Goal: Task Accomplishment & Management: Contribute content

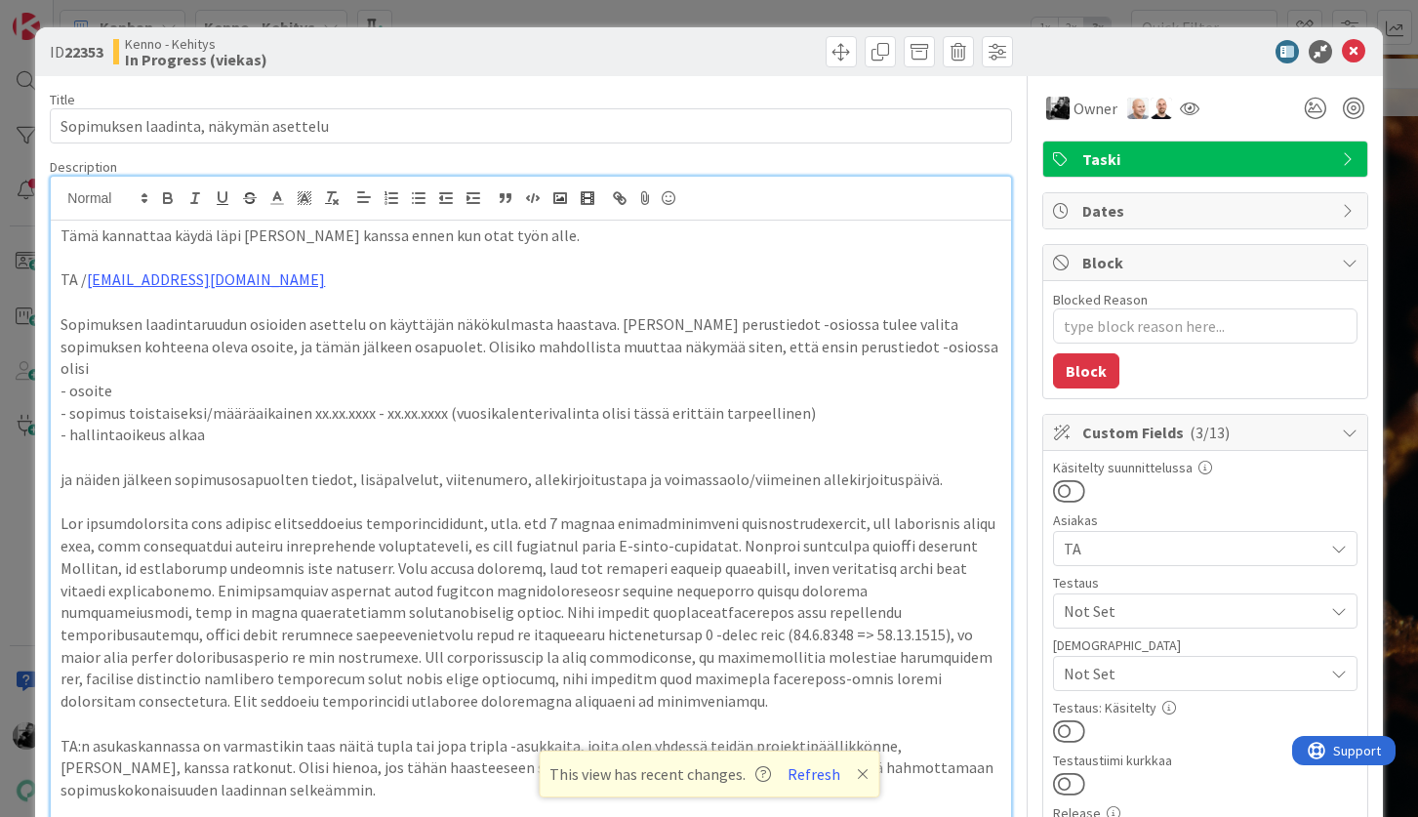
click at [1357, 51] on icon at bounding box center [1353, 51] width 23 height 23
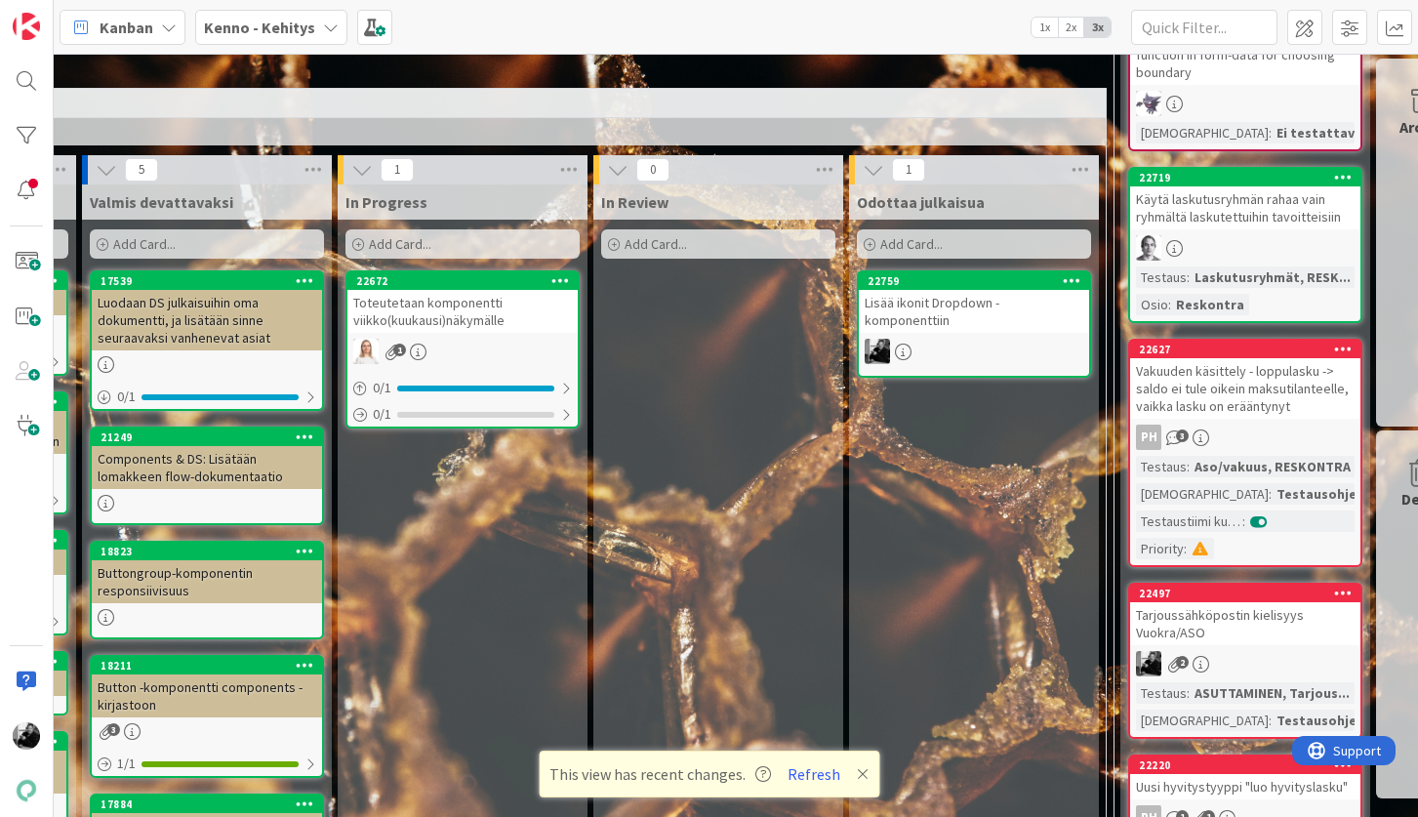
scroll to position [858, 615]
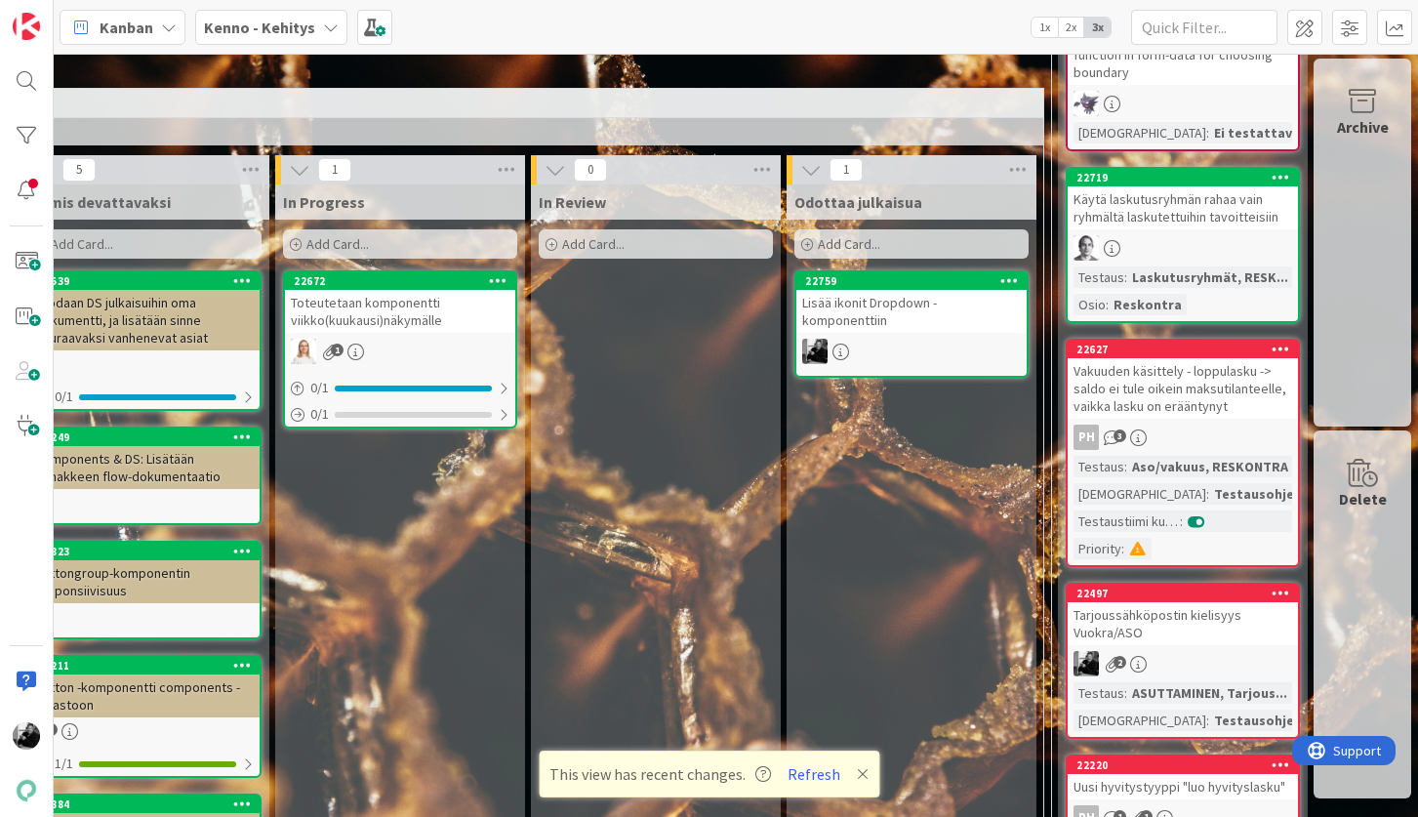
click at [900, 305] on div "Lisää ikonit Dropdown -komponenttiin" at bounding box center [911, 311] width 230 height 43
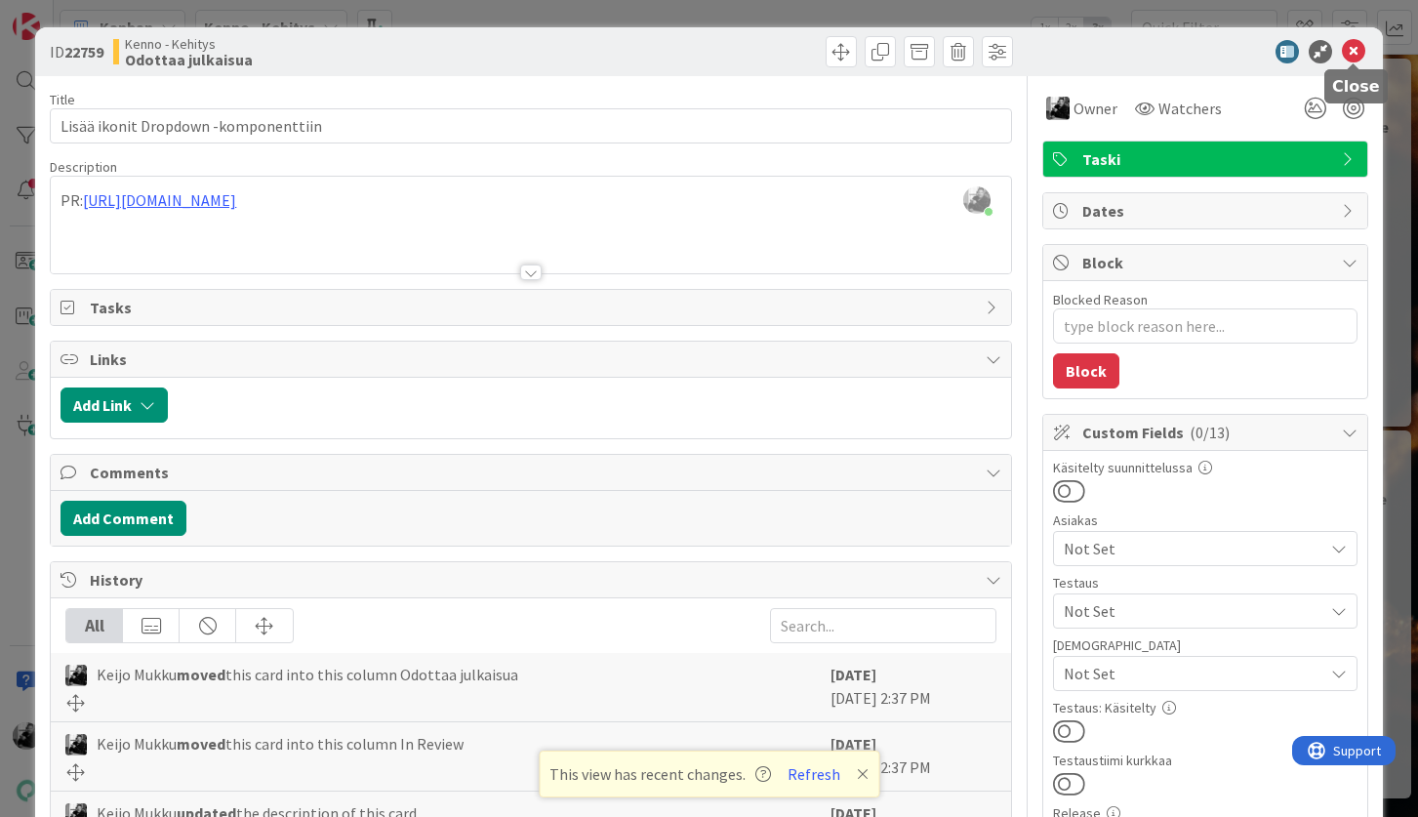
click at [1349, 49] on icon at bounding box center [1353, 51] width 23 height 23
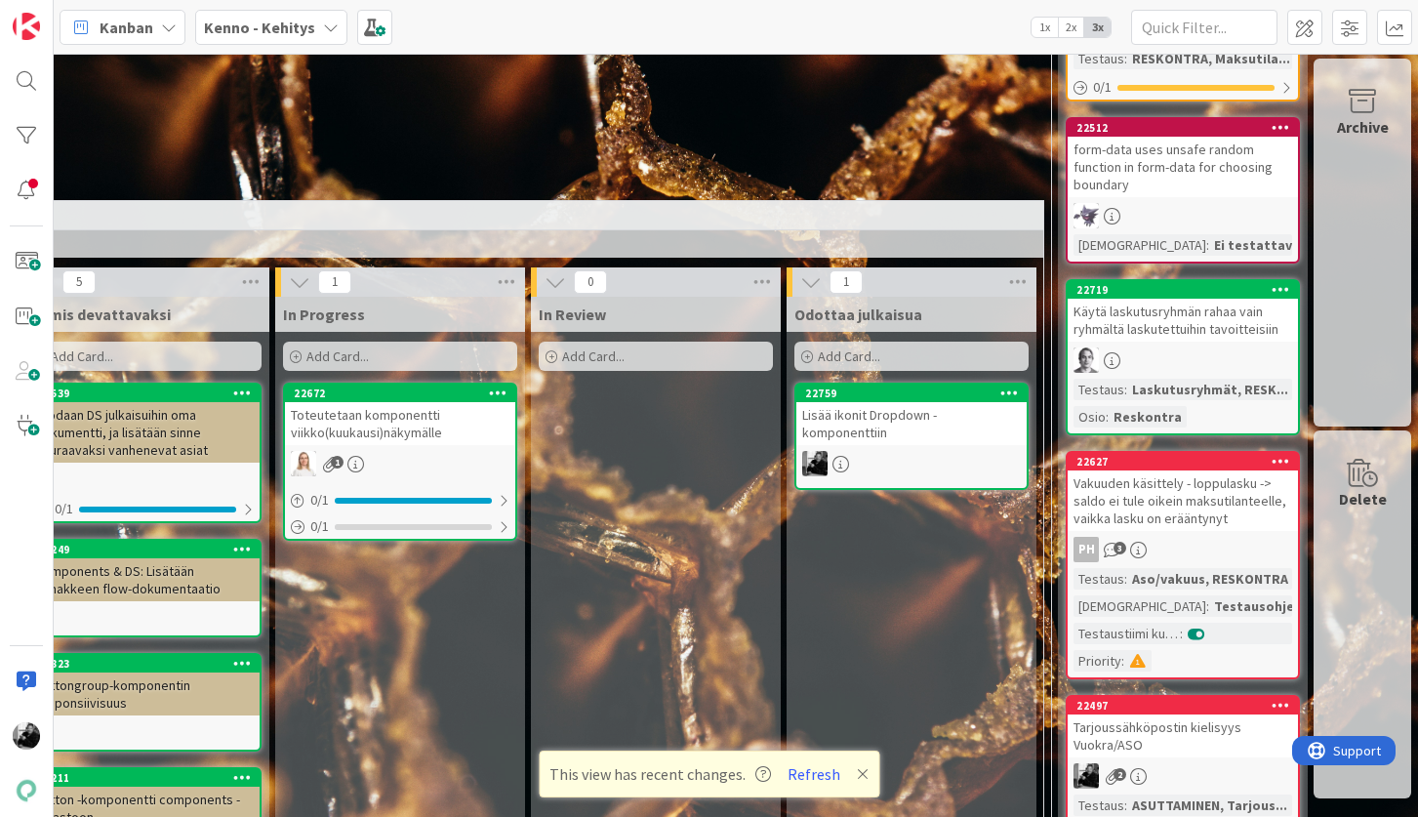
scroll to position [736, 615]
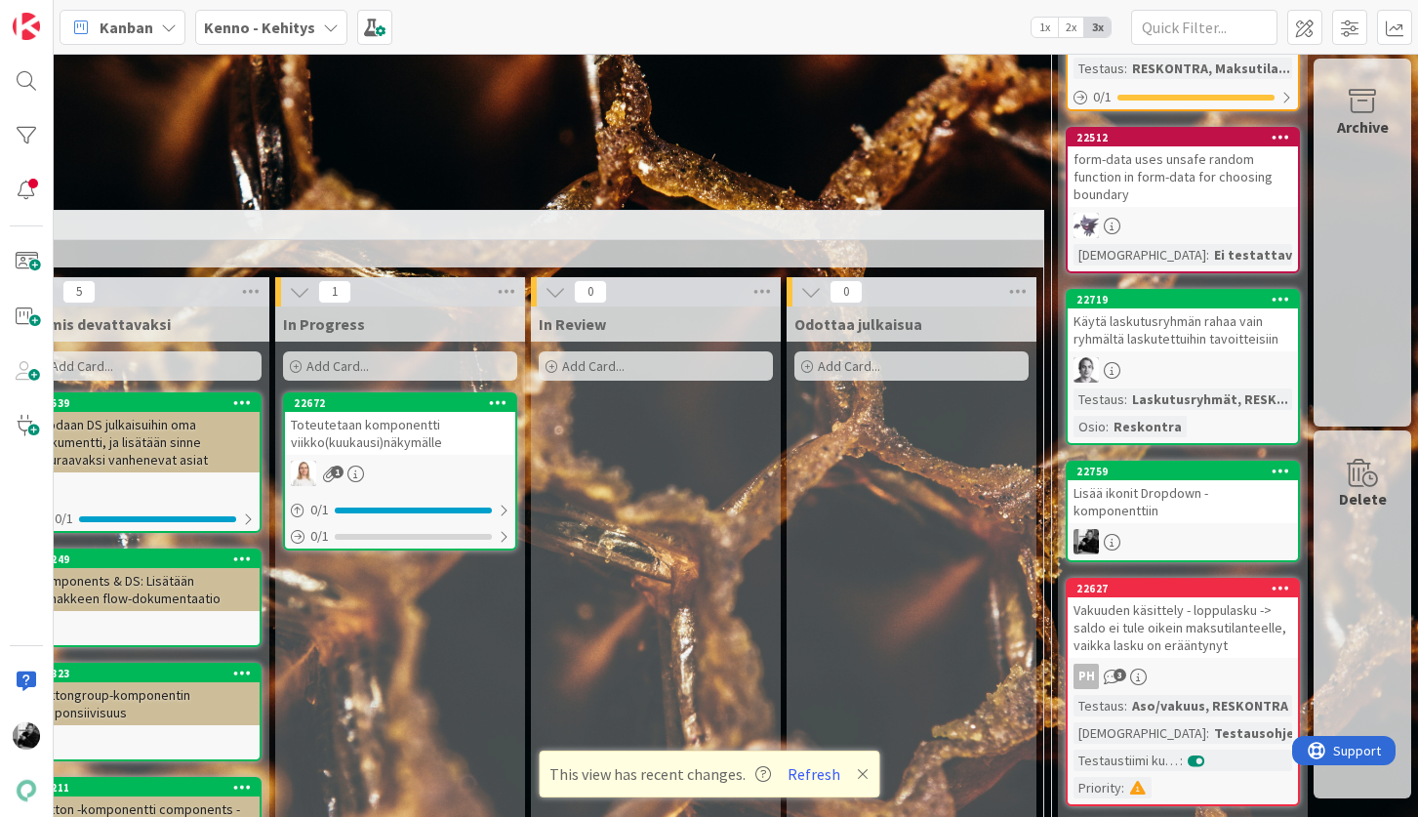
click at [365, 367] on span "Add Card..." at bounding box center [337, 366] width 62 height 18
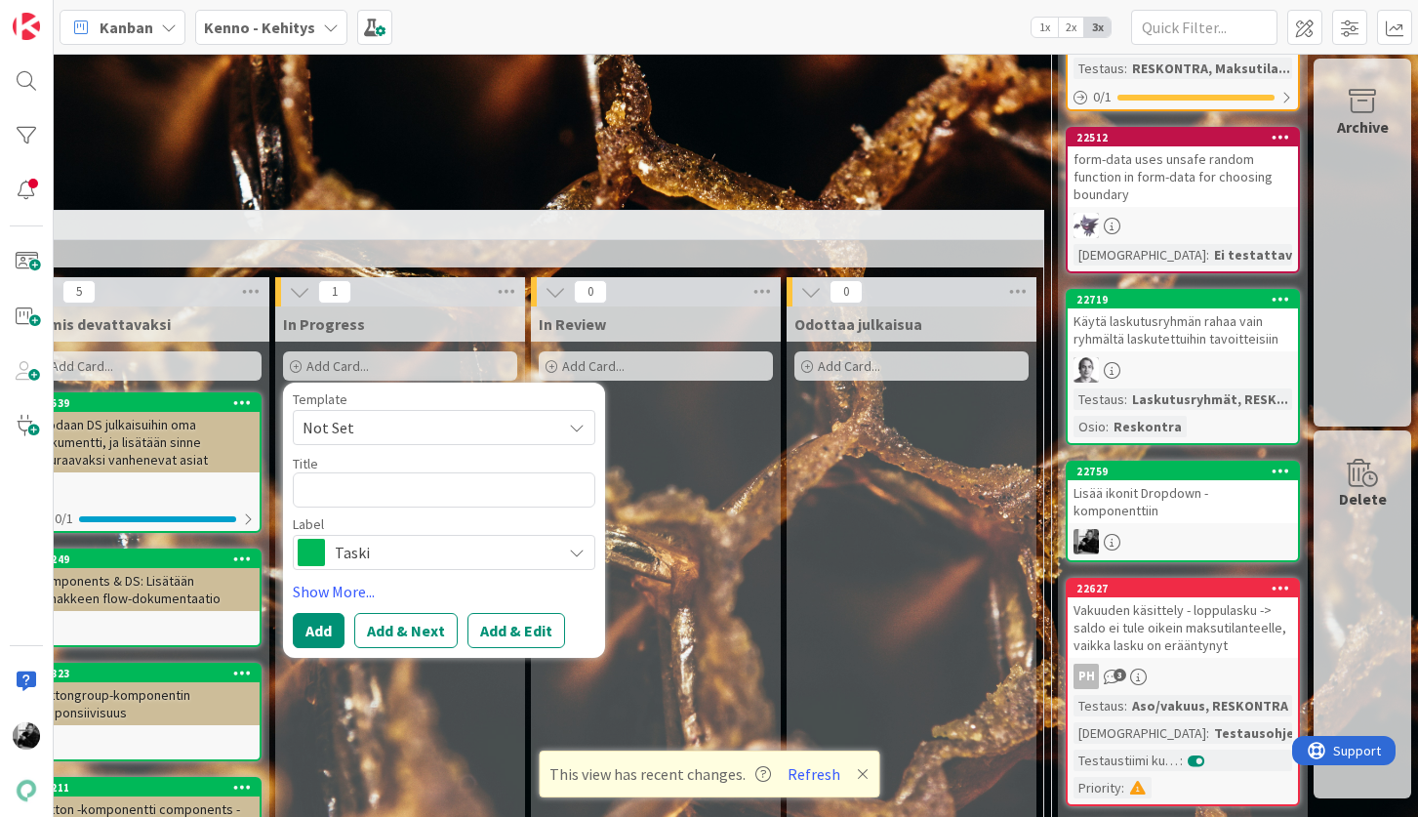
type textarea "x"
type textarea "K"
type textarea "x"
type textarea "Ko"
type textarea "x"
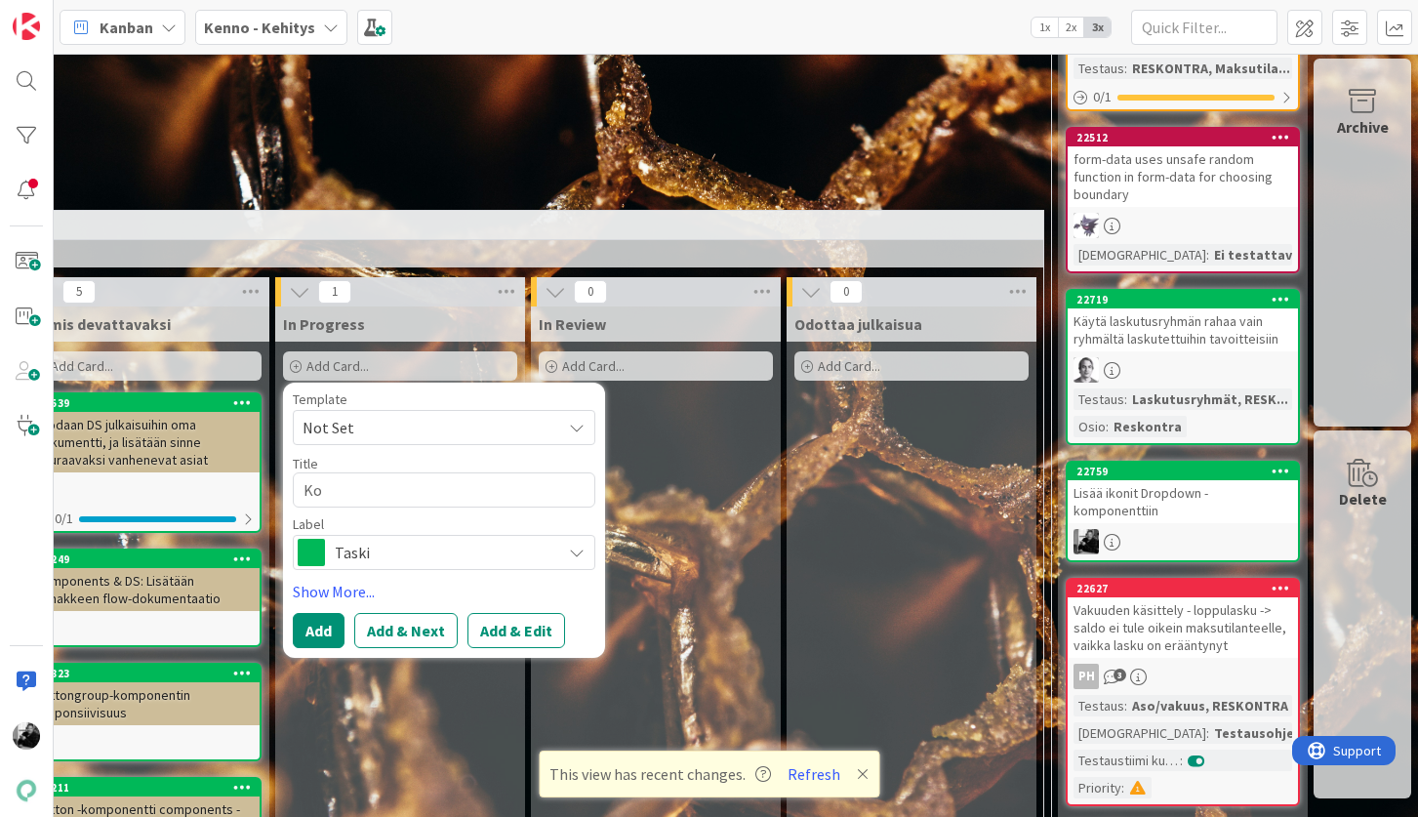
type textarea "Kor"
type textarea "x"
type textarea "Korj"
type textarea "x"
type textarea "Korja"
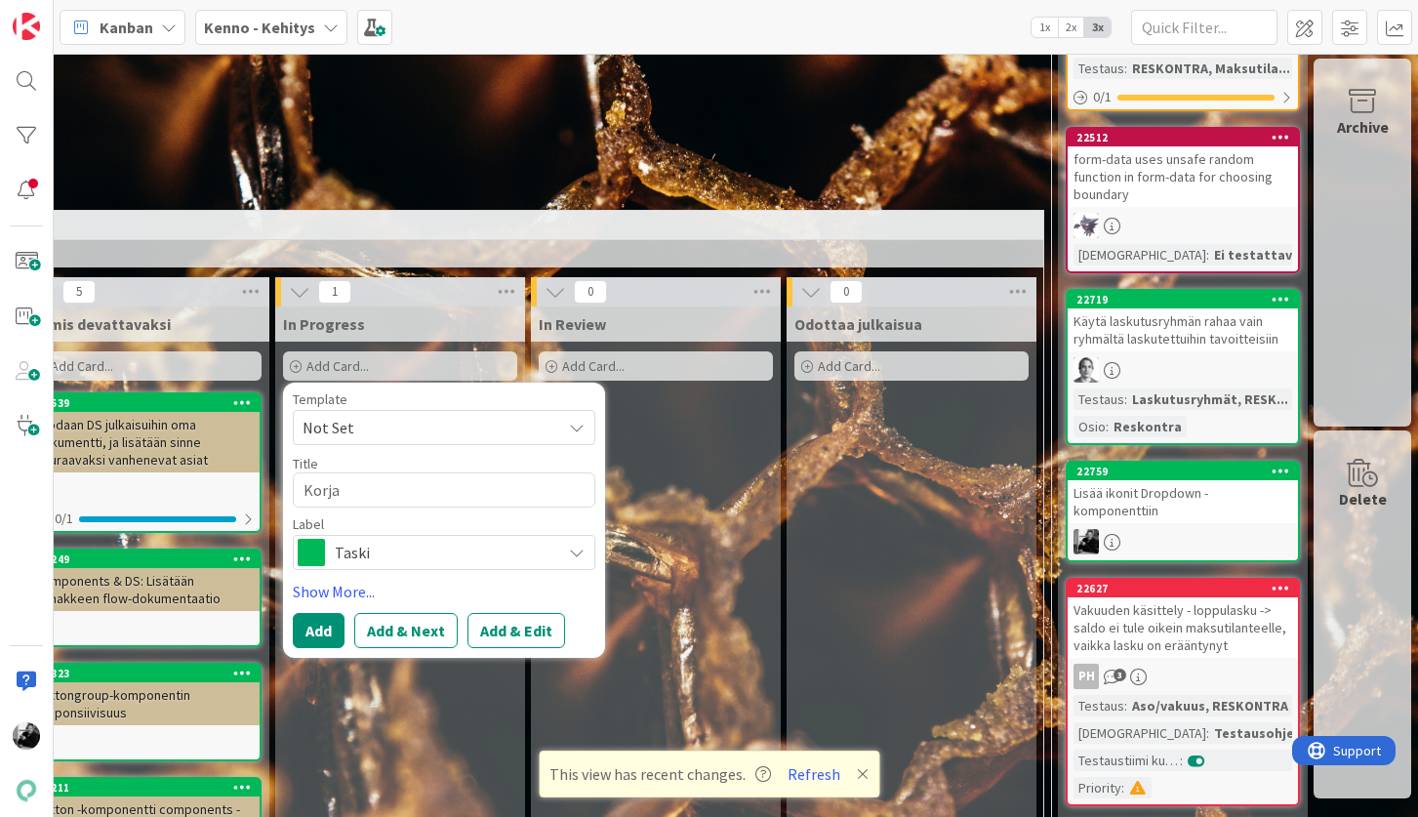
type textarea "x"
type textarea "Korjaa"
type textarea "x"
type textarea "Korjaa"
type textarea "x"
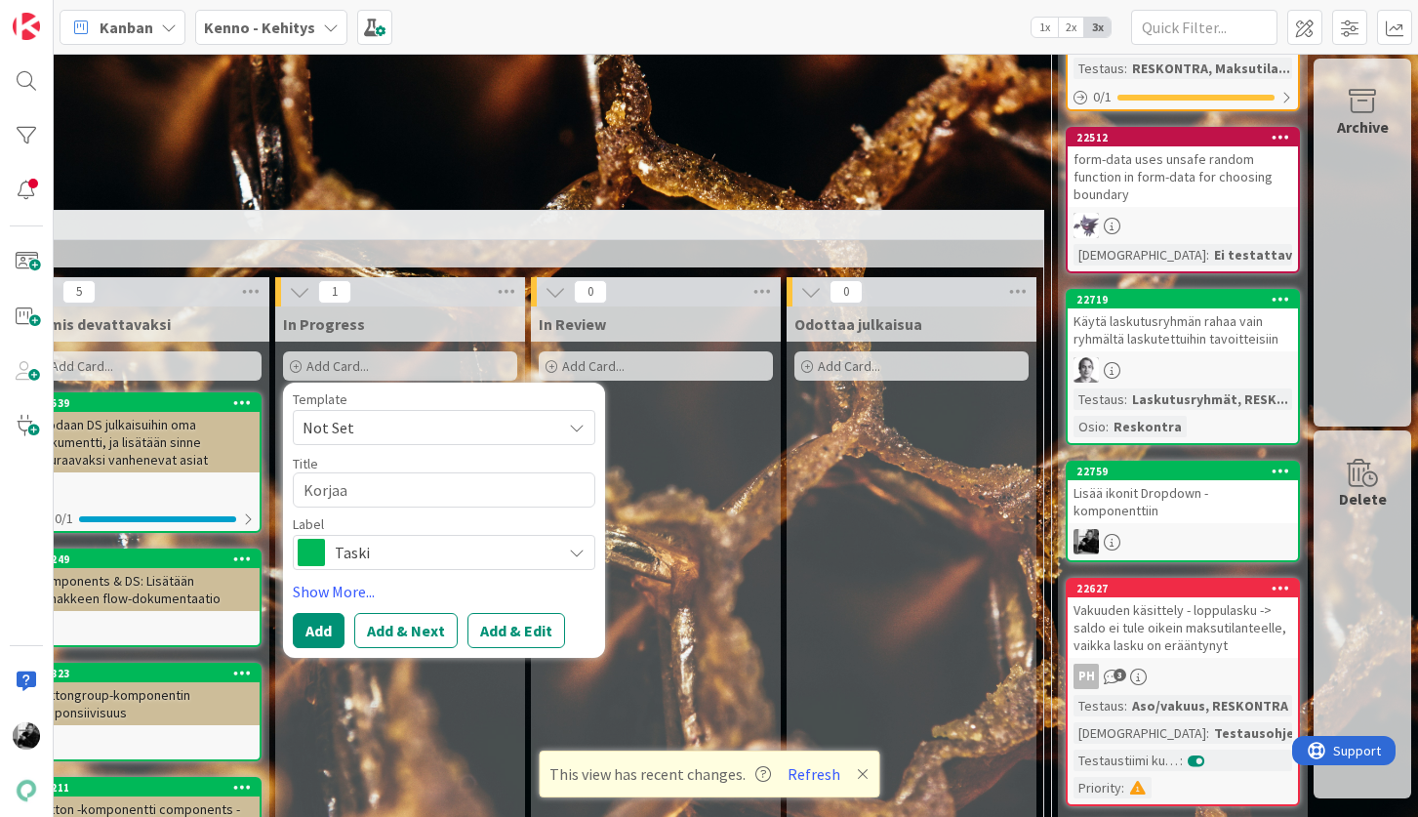
type textarea "Korjaa o"
type textarea "x"
type textarea "Korjaa op"
type textarea "x"
type textarea "Korjaa opt"
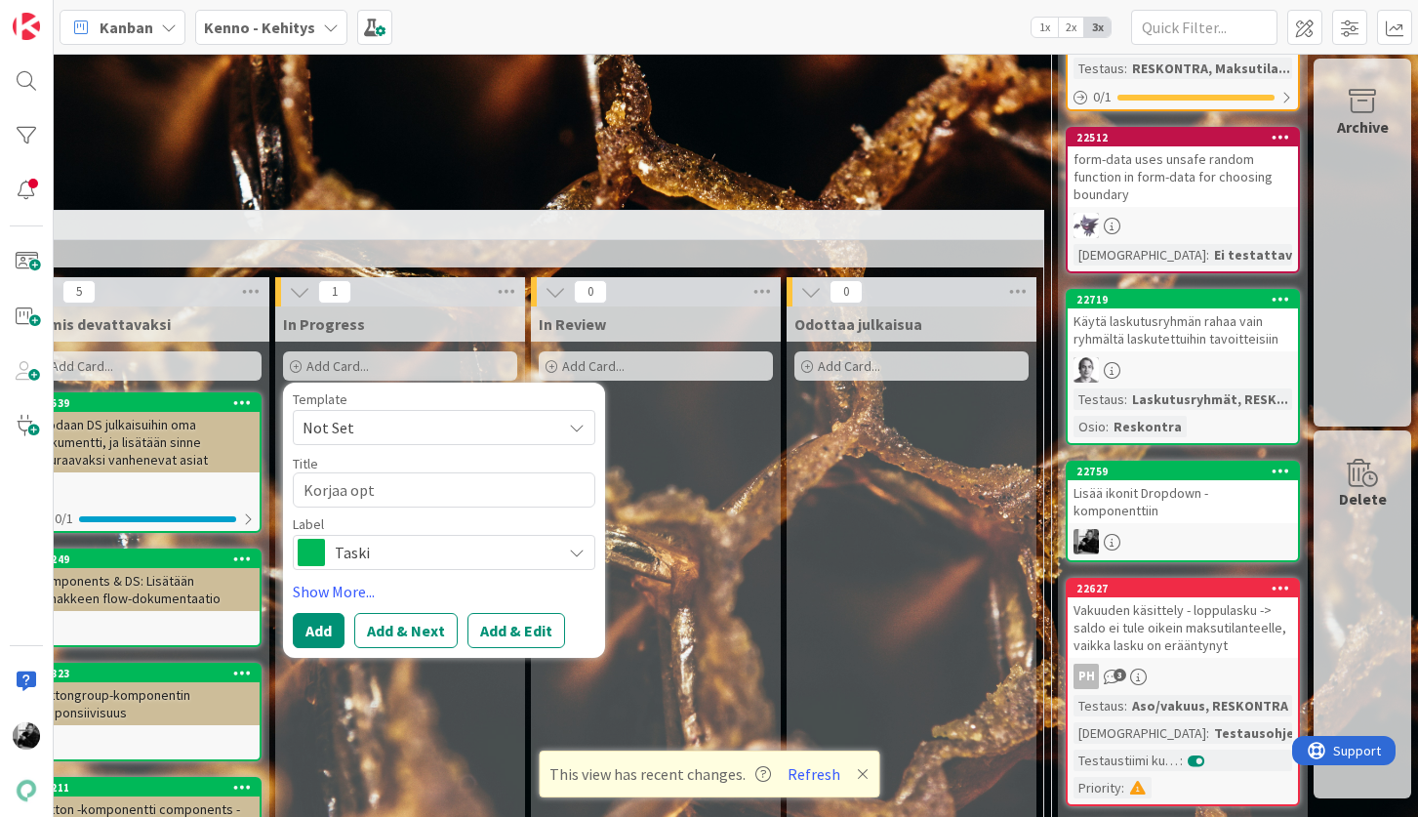
type textarea "x"
type textarea "Korjaa opti"
type textarea "x"
type textarea "Korjaa optio"
type textarea "x"
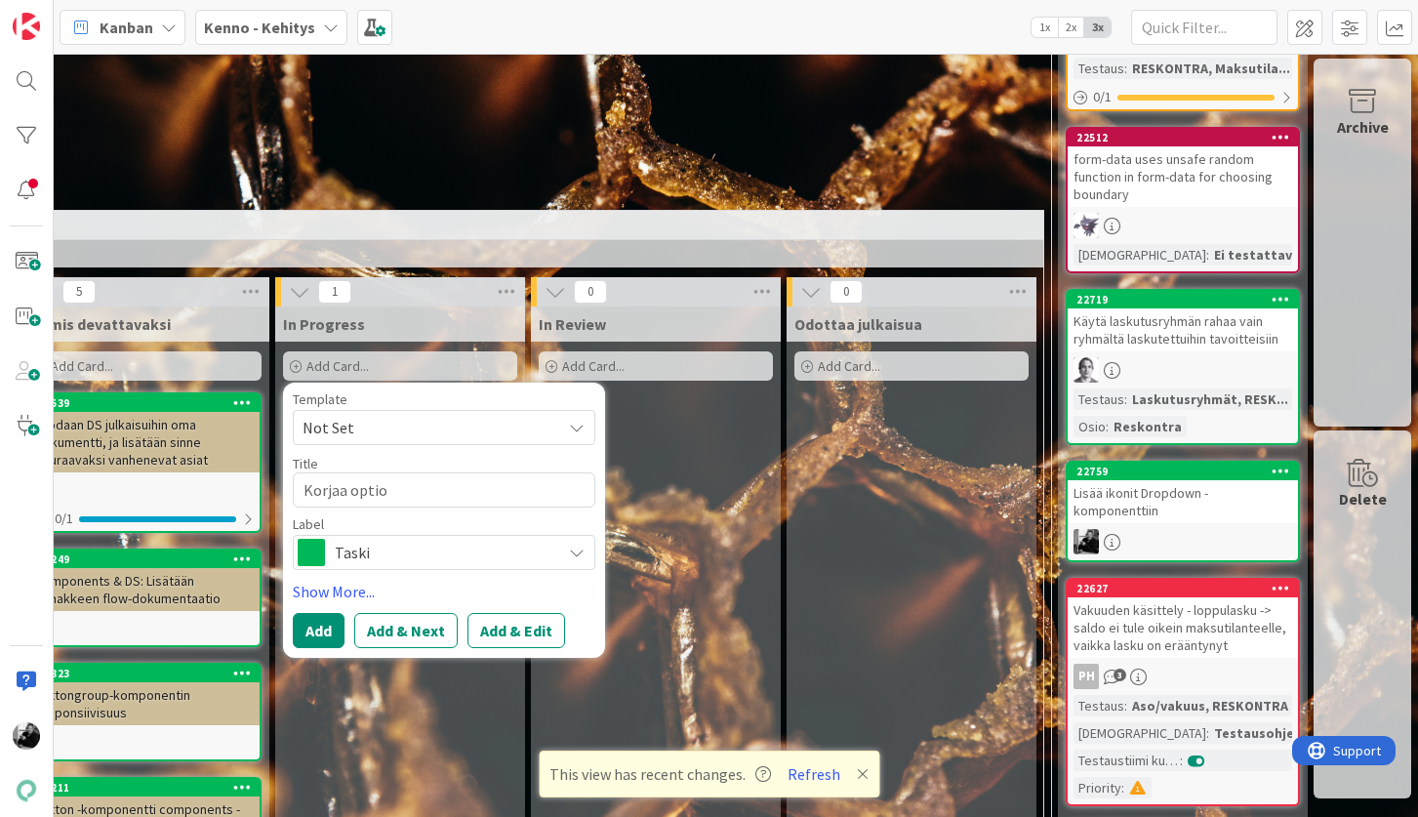
type textarea "Korjaa option"
type textarea "x"
type textarea "Korjaa optiona"
type textarea "x"
type textarea "Korjaa optional"
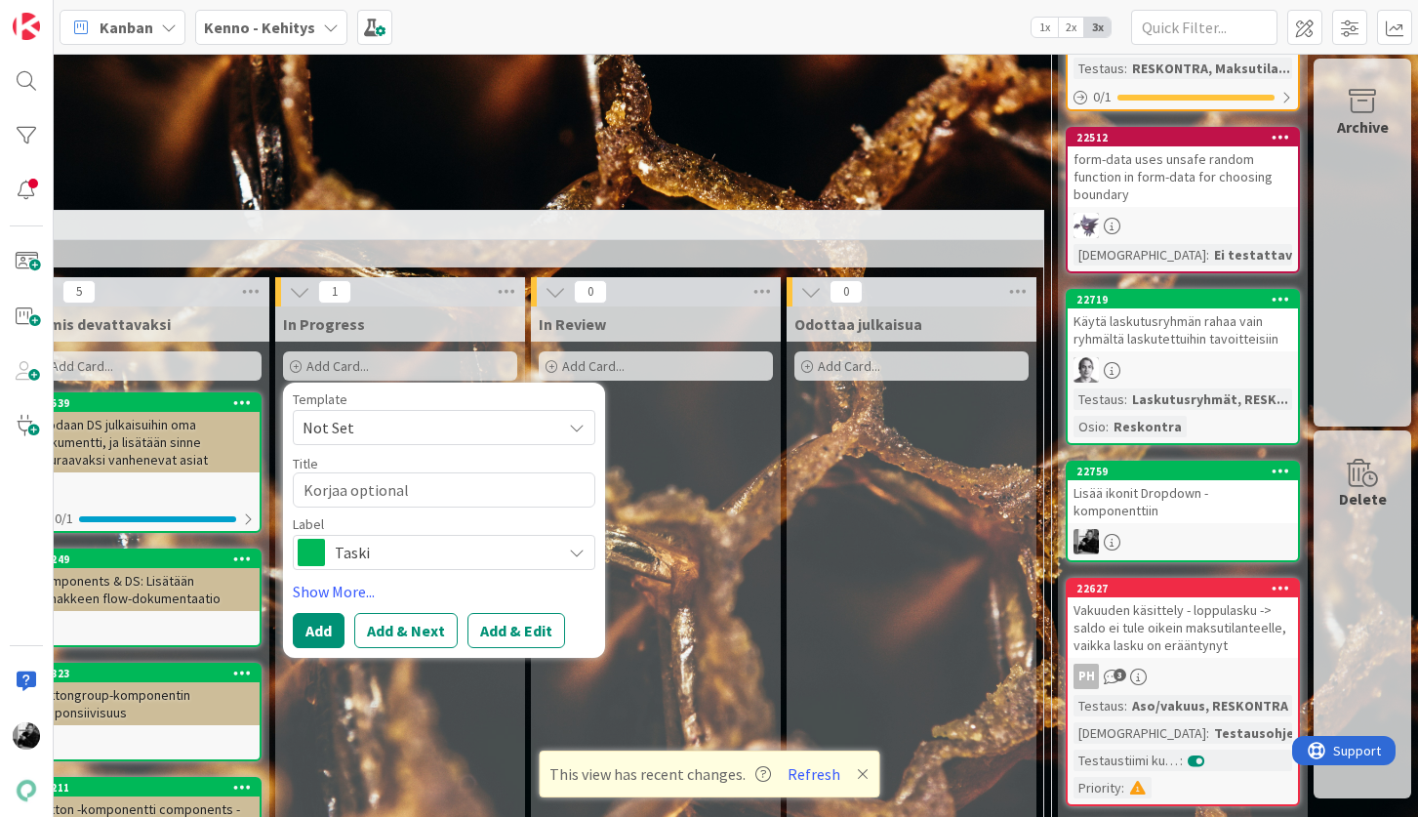
type textarea "x"
type textarea "Korjaa optional"
type textarea "x"
type textarea "Korjaa optional l"
type textarea "x"
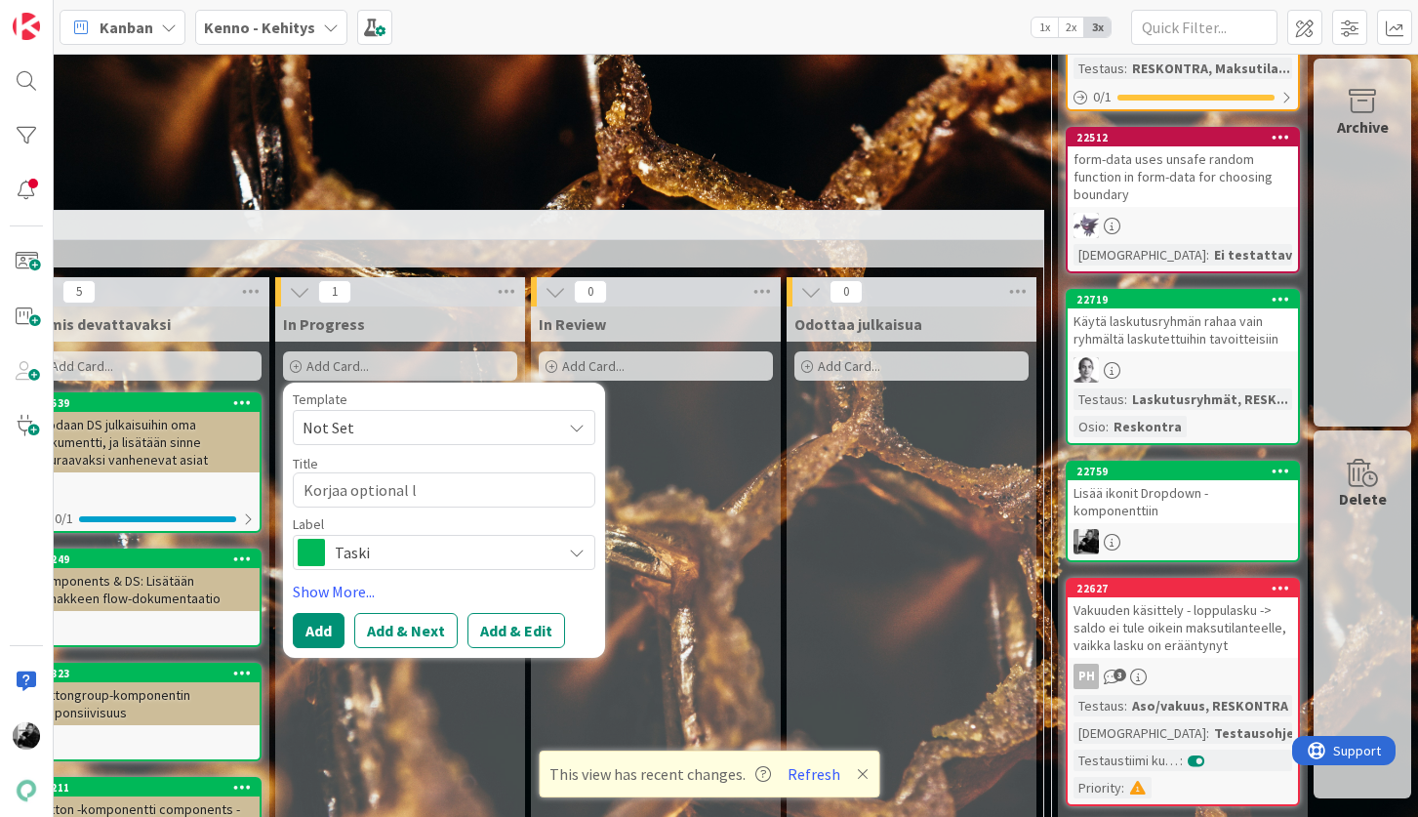
type textarea "Korjaa optional la"
type textarea "x"
type textarea "Korjaa optional lab"
type textarea "x"
type textarea "Korjaa optional labe"
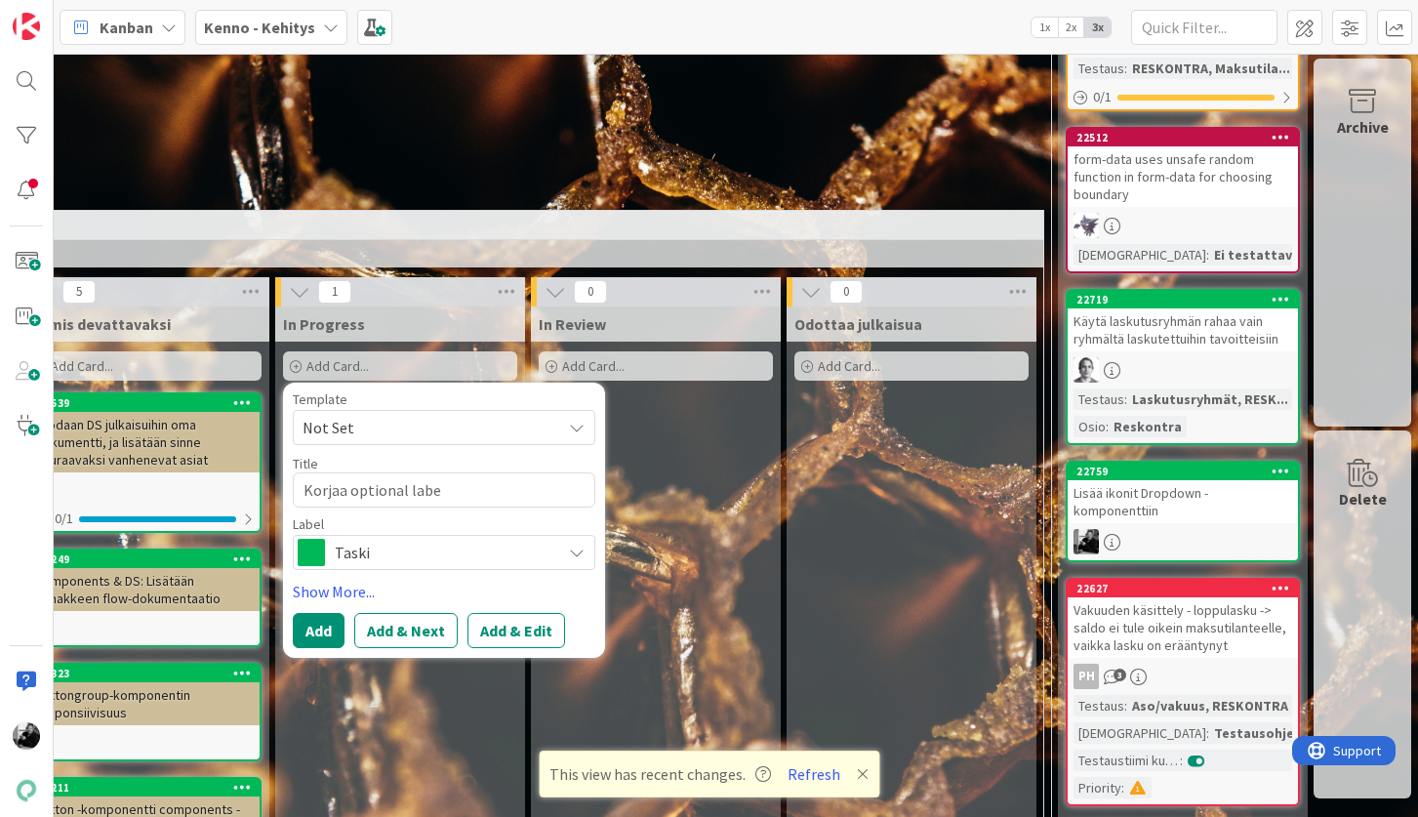
type textarea "x"
type textarea "Korjaa optional label"
type textarea "x"
type textarea "Korjaa optional label"
type textarea "x"
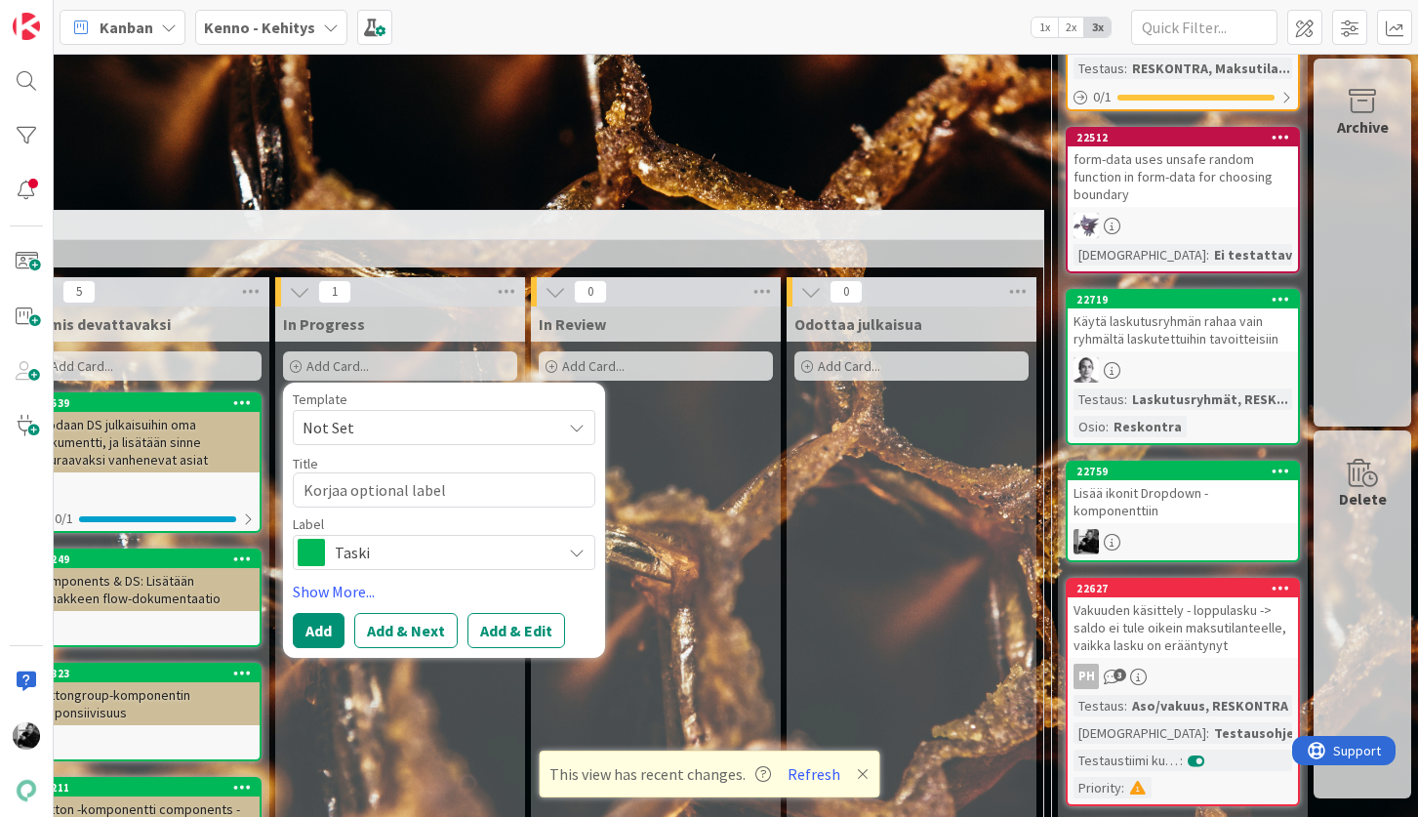
type textarea "Korjaa optional label j"
type textarea "x"
type textarea "Korjaa optional label ja"
type textarea "x"
type textarea "Korjaa optional label ja"
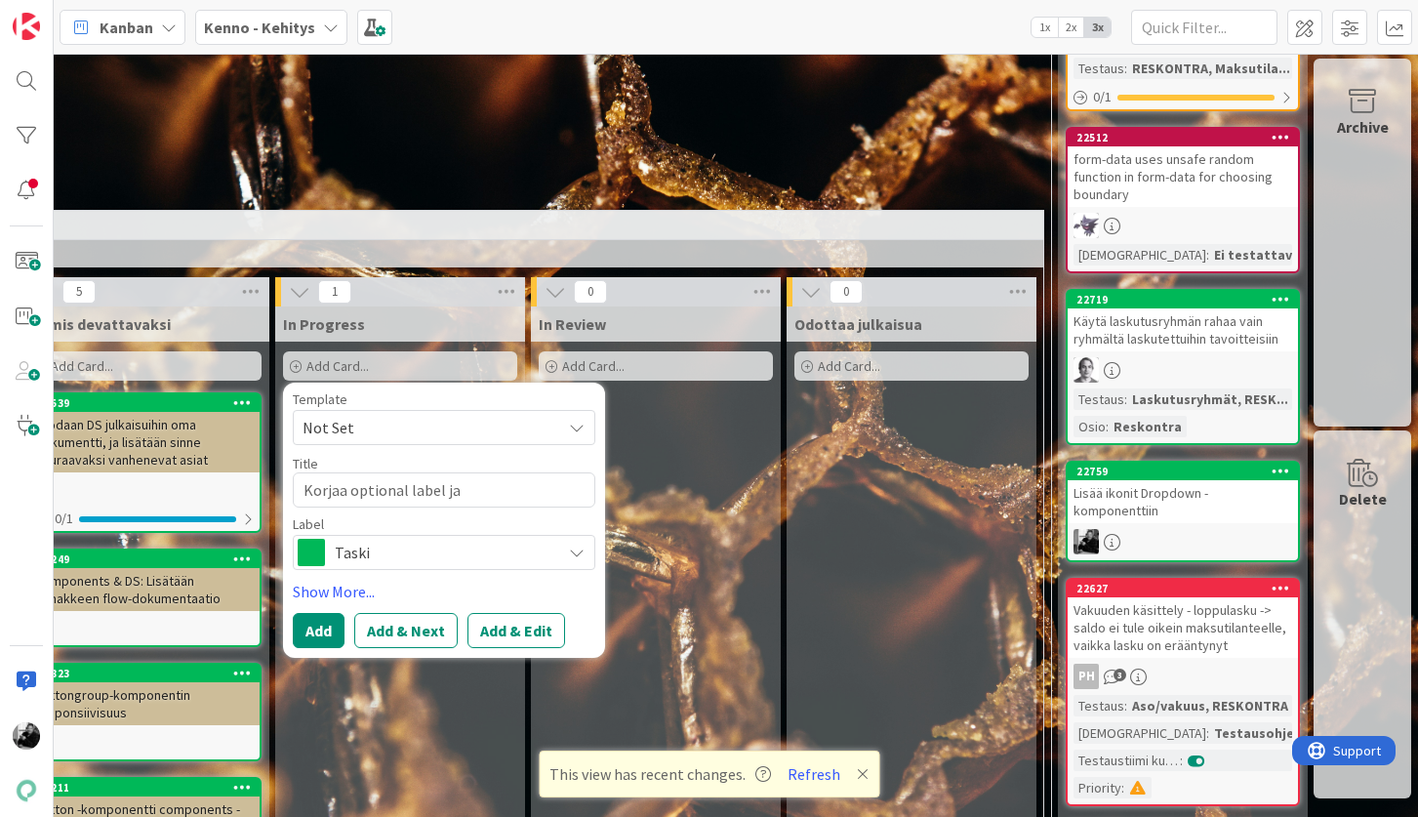
type textarea "x"
type textarea "Korjaa optional label ja o"
type textarea "x"
type textarea "Korjaa optional label ja op"
type textarea "x"
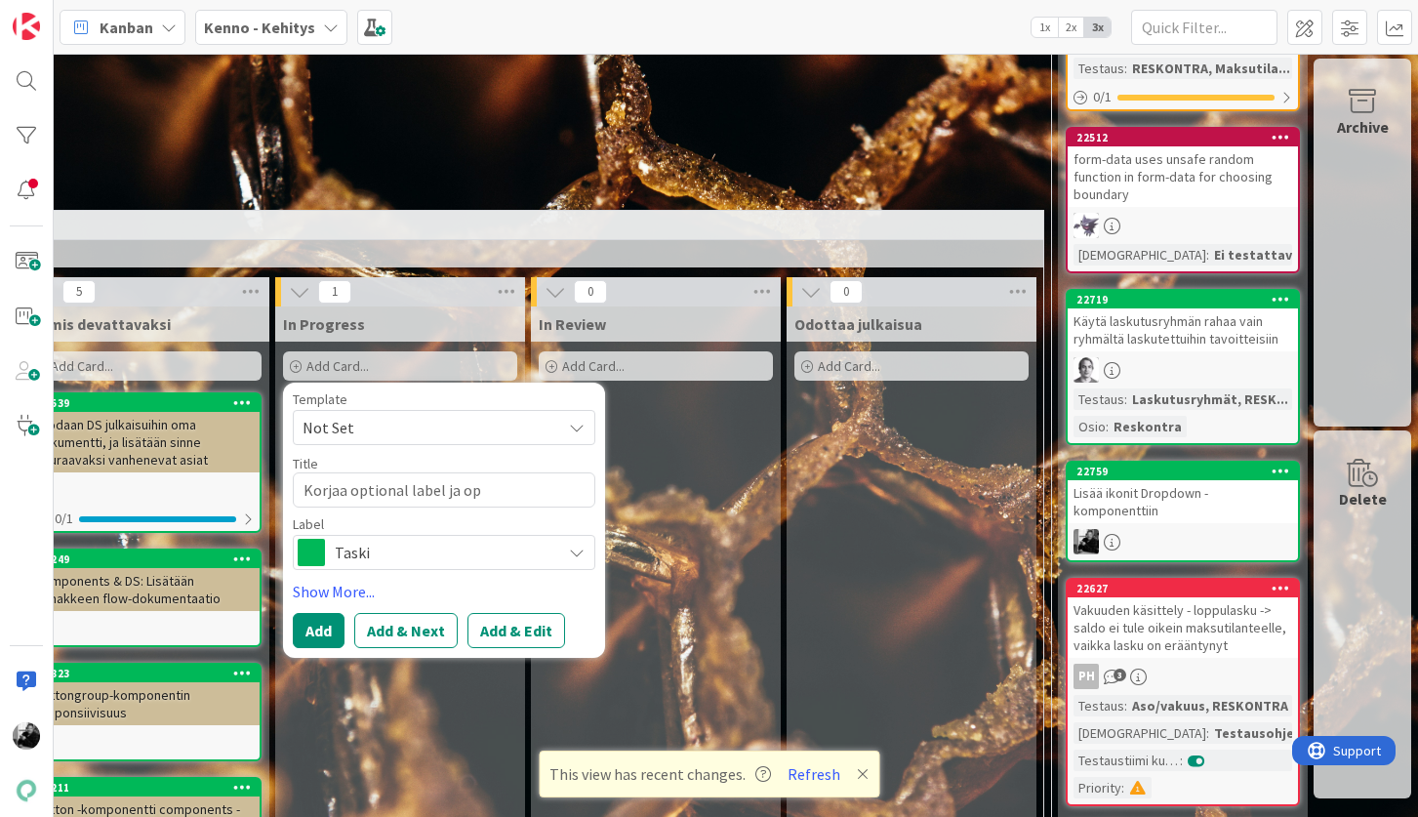
type textarea "Korjaa optional label ja opl"
type textarea "x"
type textarea "Korjaa optional label ja op"
type textarea "x"
type textarea "Korjaa optional label ja opt"
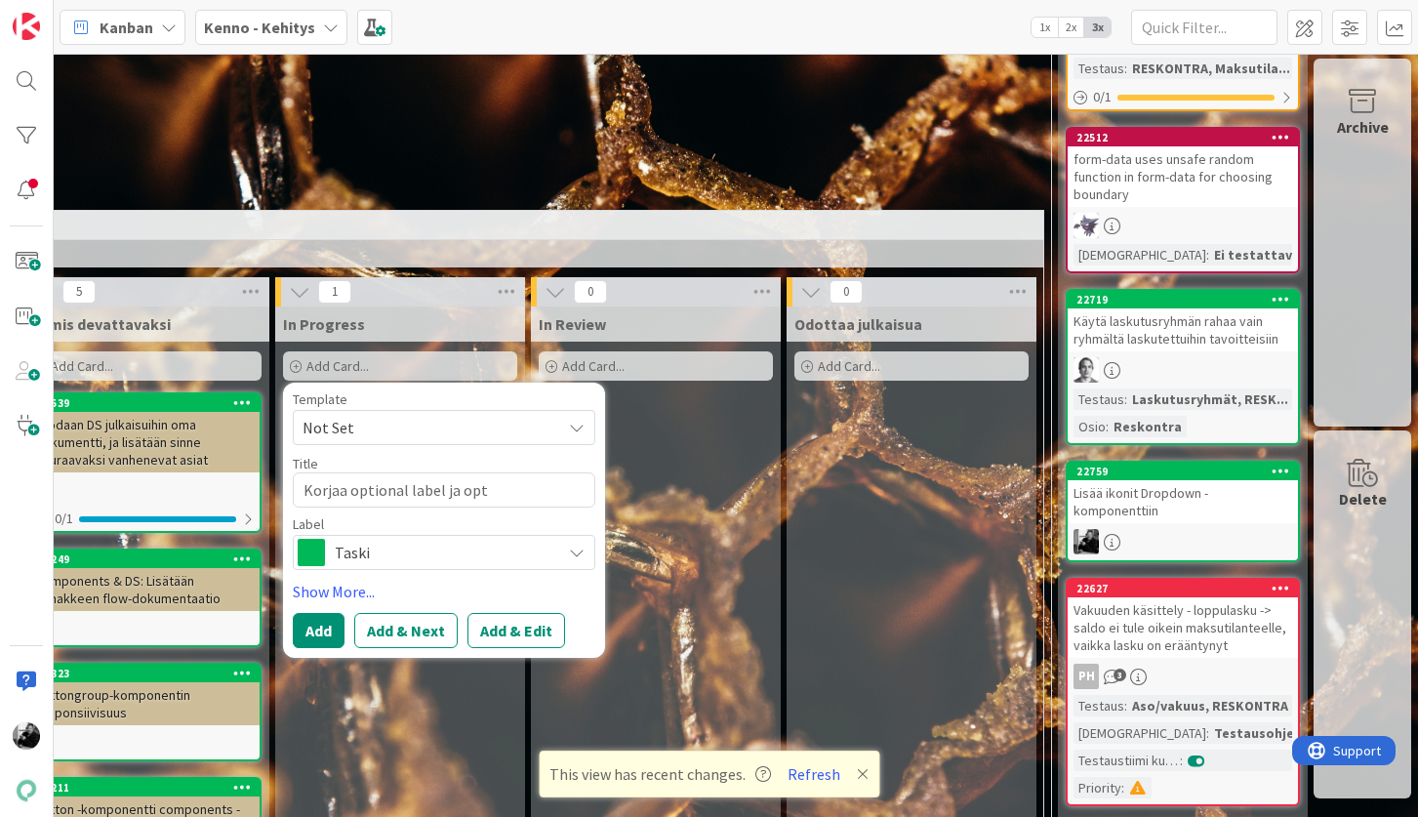
type textarea "x"
type textarea "Korjaa optional label ja opti"
type textarea "x"
type textarea "Korjaa optional label ja optio"
type textarea "x"
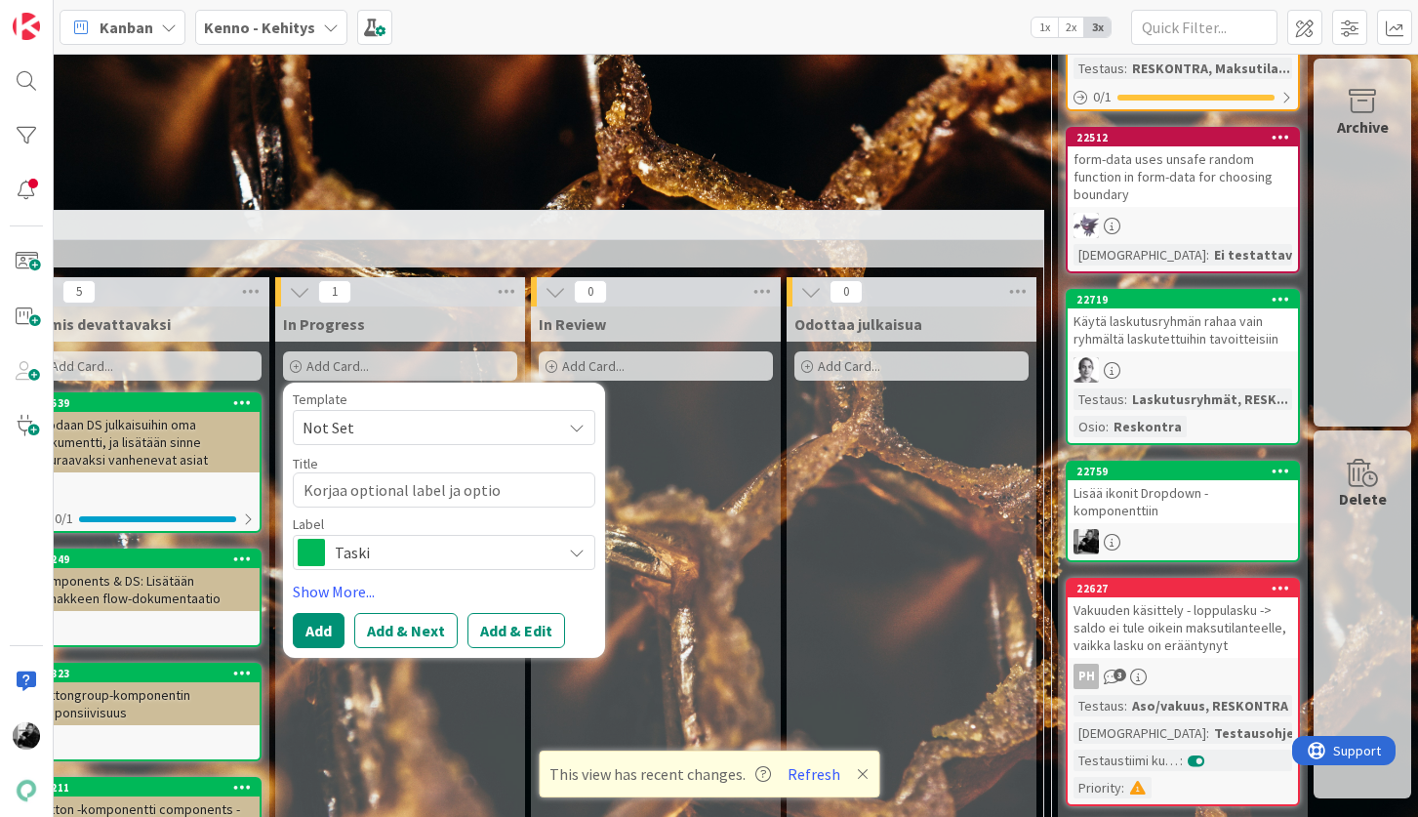
type textarea "Korjaa optional label ja option"
type textarea "x"
type textarea "Korjaa optional label ja option,"
type textarea "x"
type textarea "Korjaa optional label ja option,"
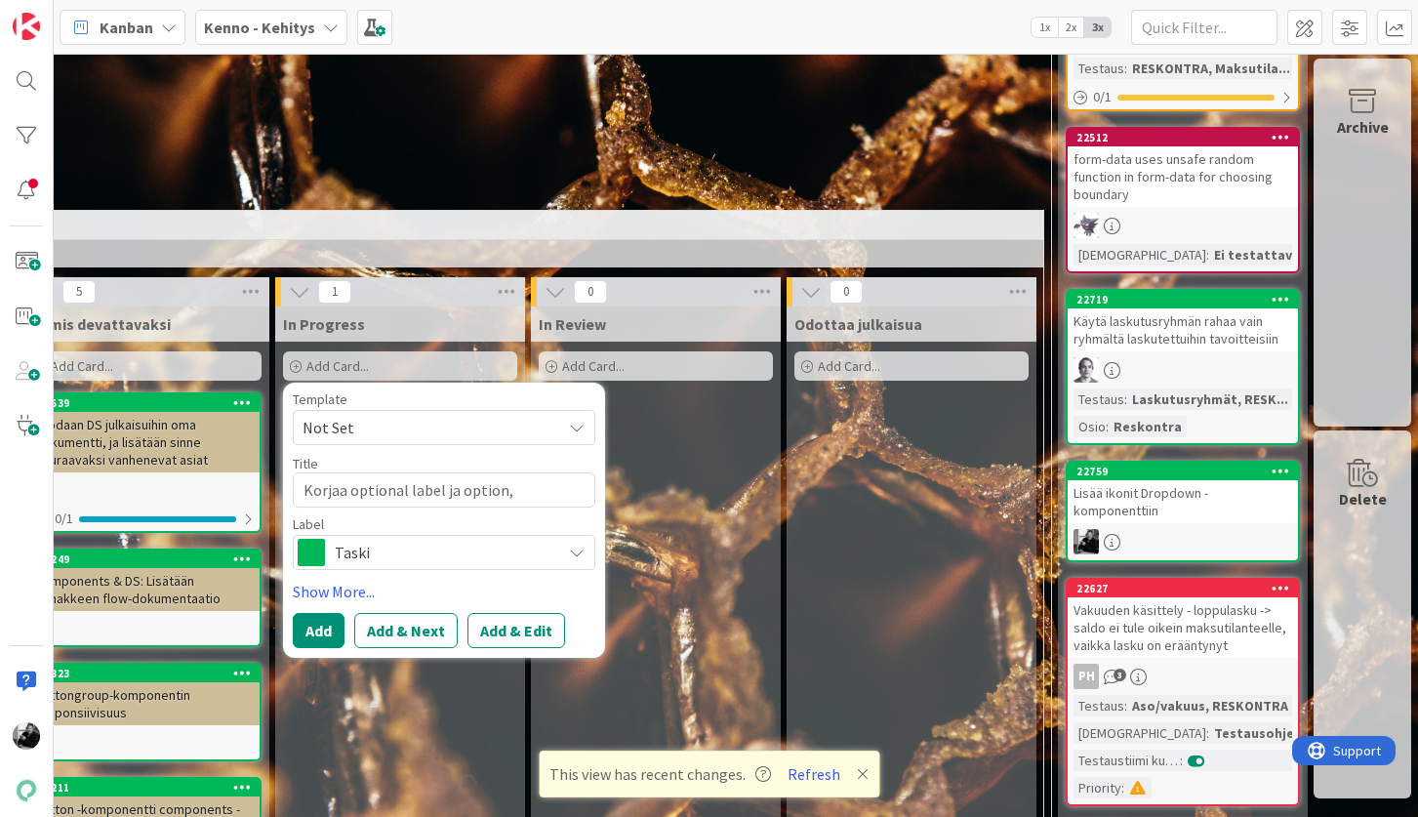
type textarea "x"
type textarea "Korjaa optional label ja option,"
type textarea "x"
type textarea "Korjaa optional label ja option"
click at [321, 627] on button "Add" at bounding box center [319, 630] width 52 height 35
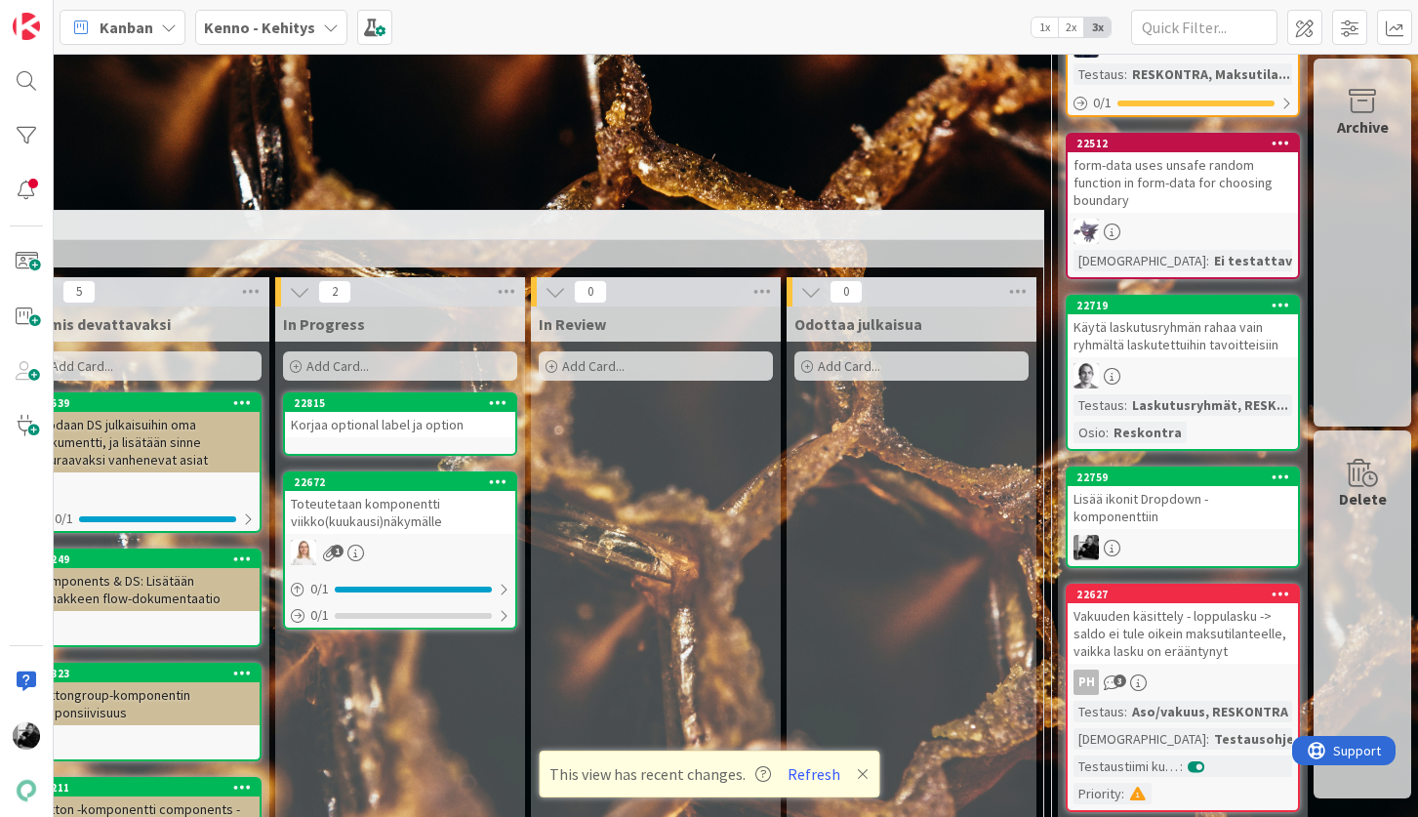
click at [369, 413] on div "Korjaa optional label ja option" at bounding box center [400, 424] width 230 height 25
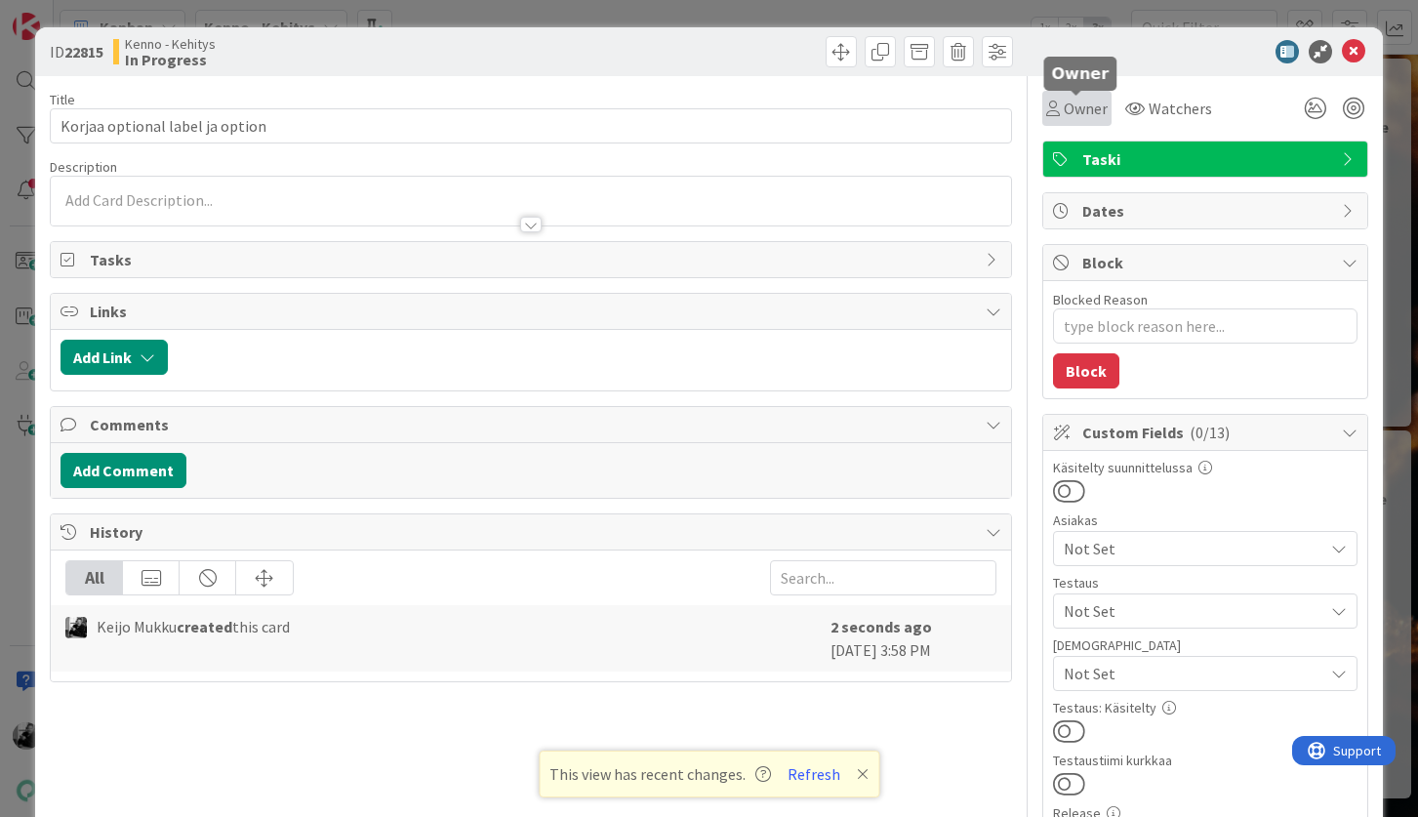
click at [1088, 114] on span "Owner" at bounding box center [1086, 108] width 44 height 23
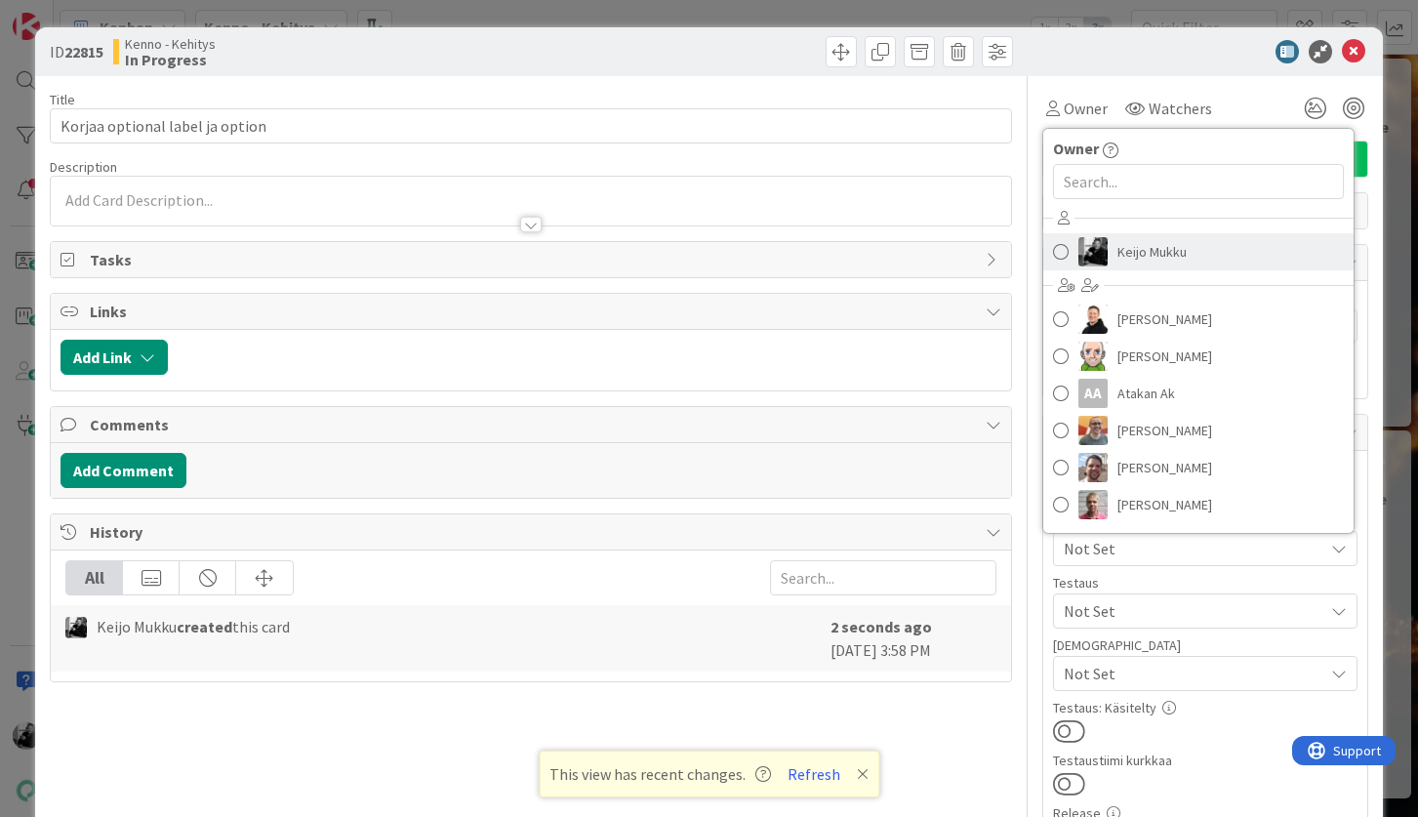
click at [1195, 248] on link "Keijo Mukku" at bounding box center [1198, 251] width 310 height 37
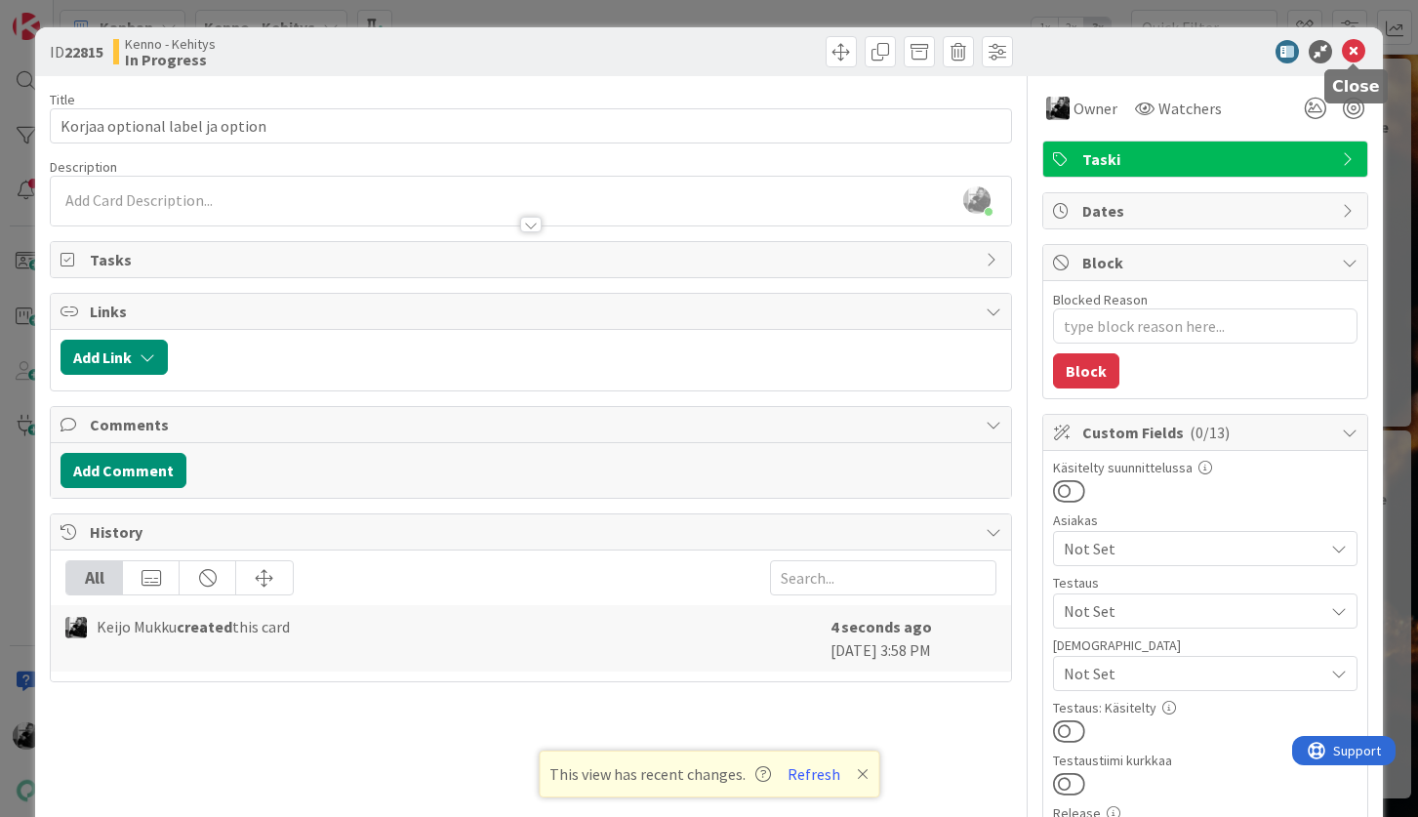
click at [1355, 53] on icon at bounding box center [1353, 51] width 23 height 23
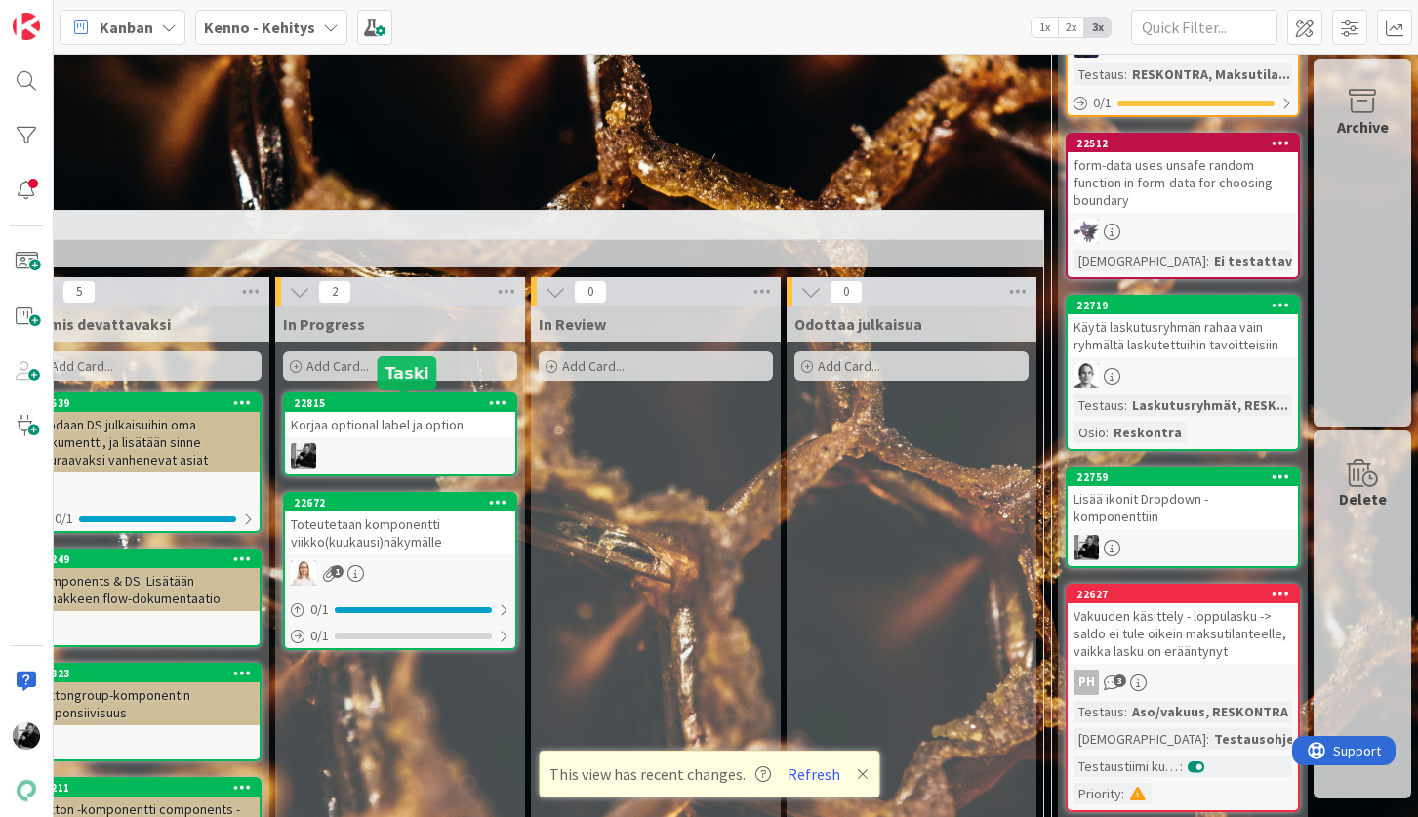
click at [310, 403] on div "22815" at bounding box center [404, 403] width 221 height 14
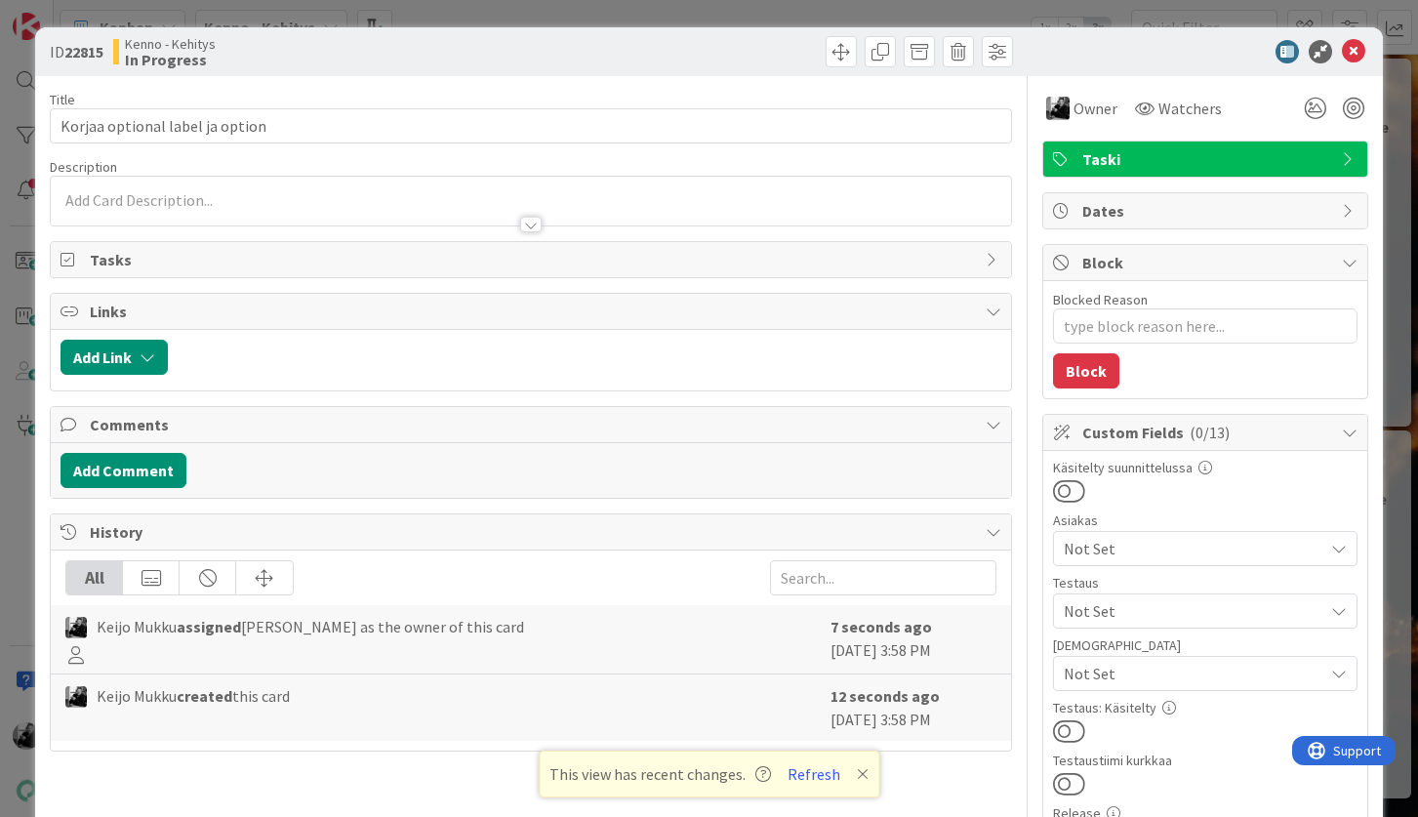
click at [1106, 152] on span "Taski" at bounding box center [1207, 158] width 250 height 23
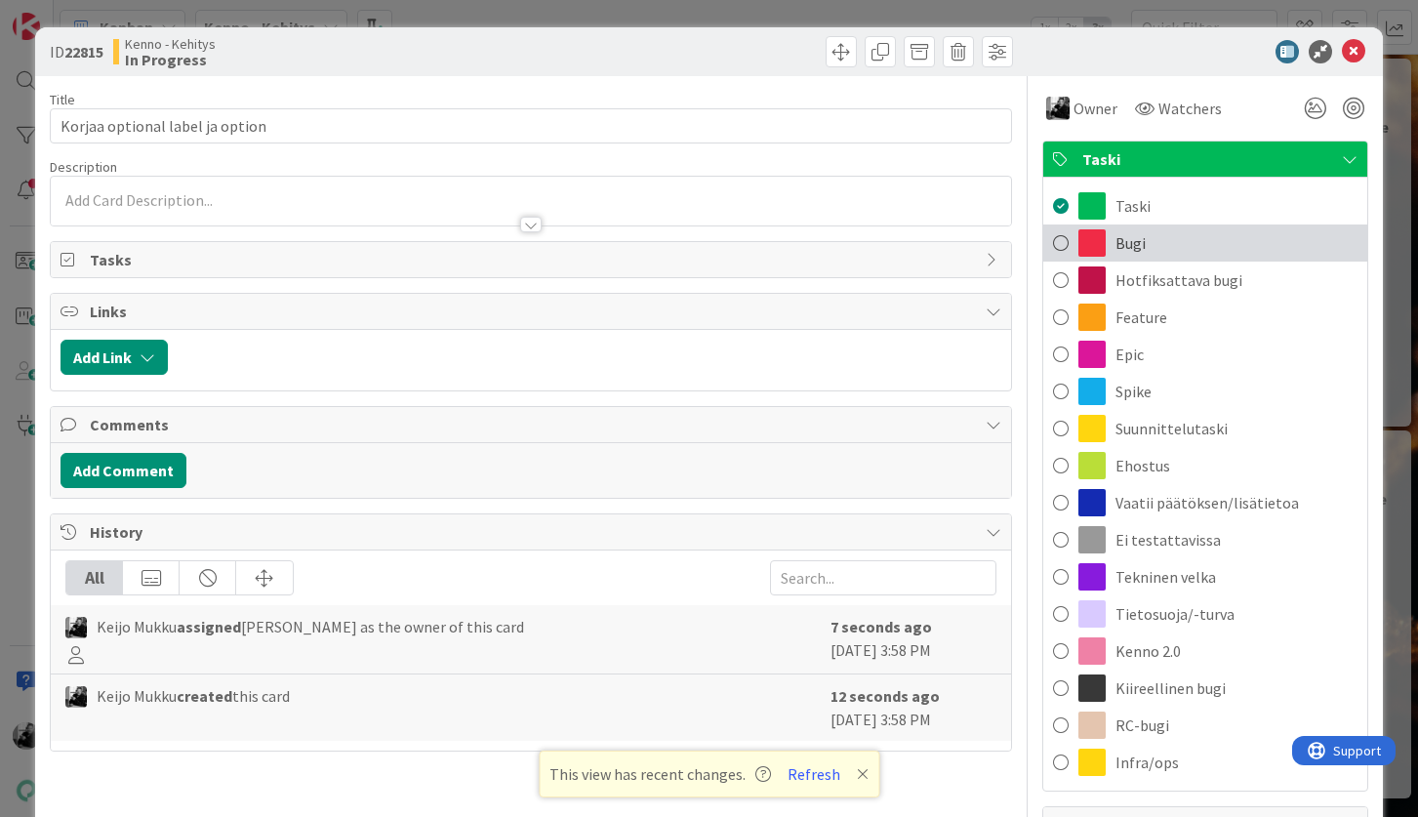
click at [1126, 246] on span "Bugi" at bounding box center [1130, 242] width 30 height 23
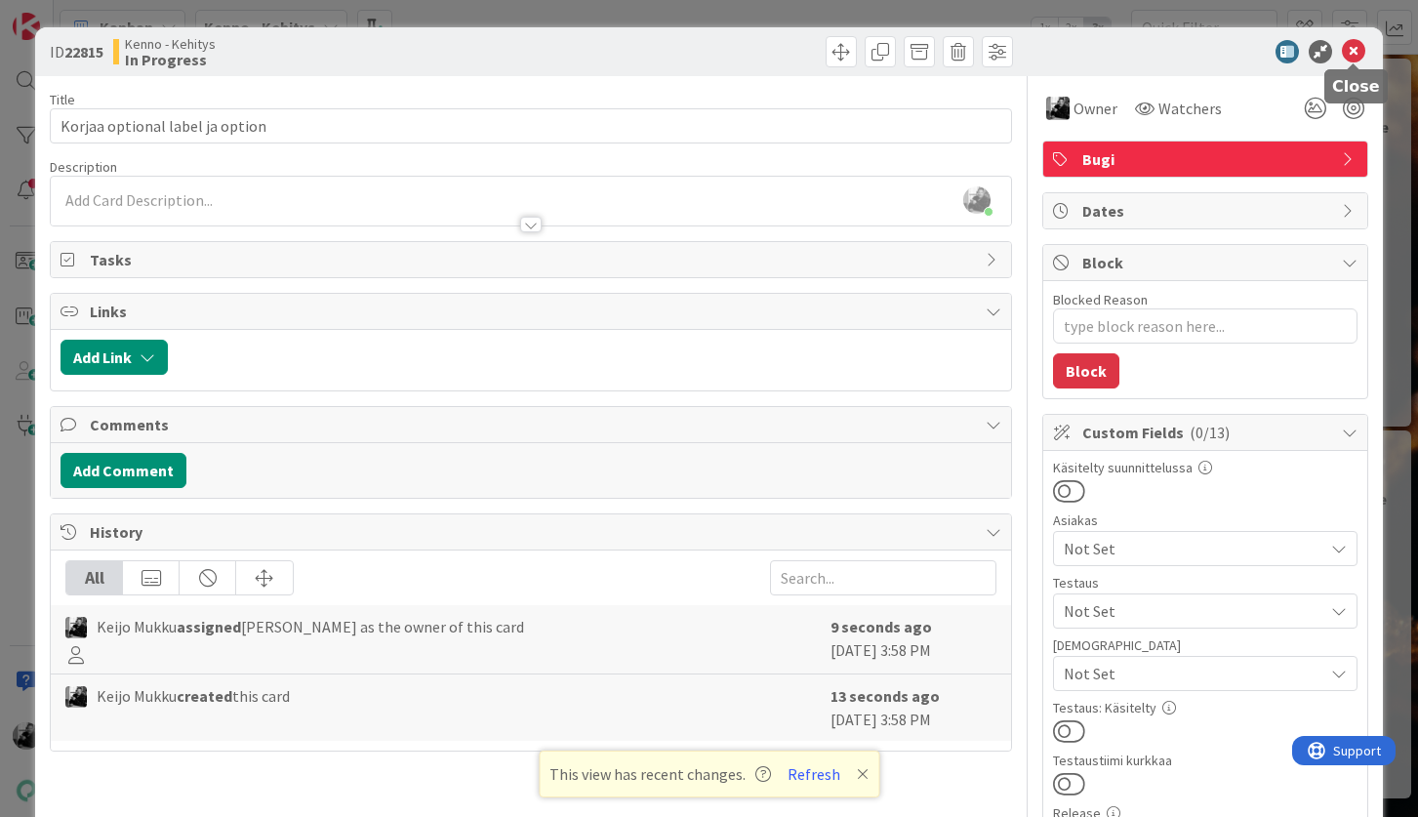
click at [1355, 50] on icon at bounding box center [1353, 51] width 23 height 23
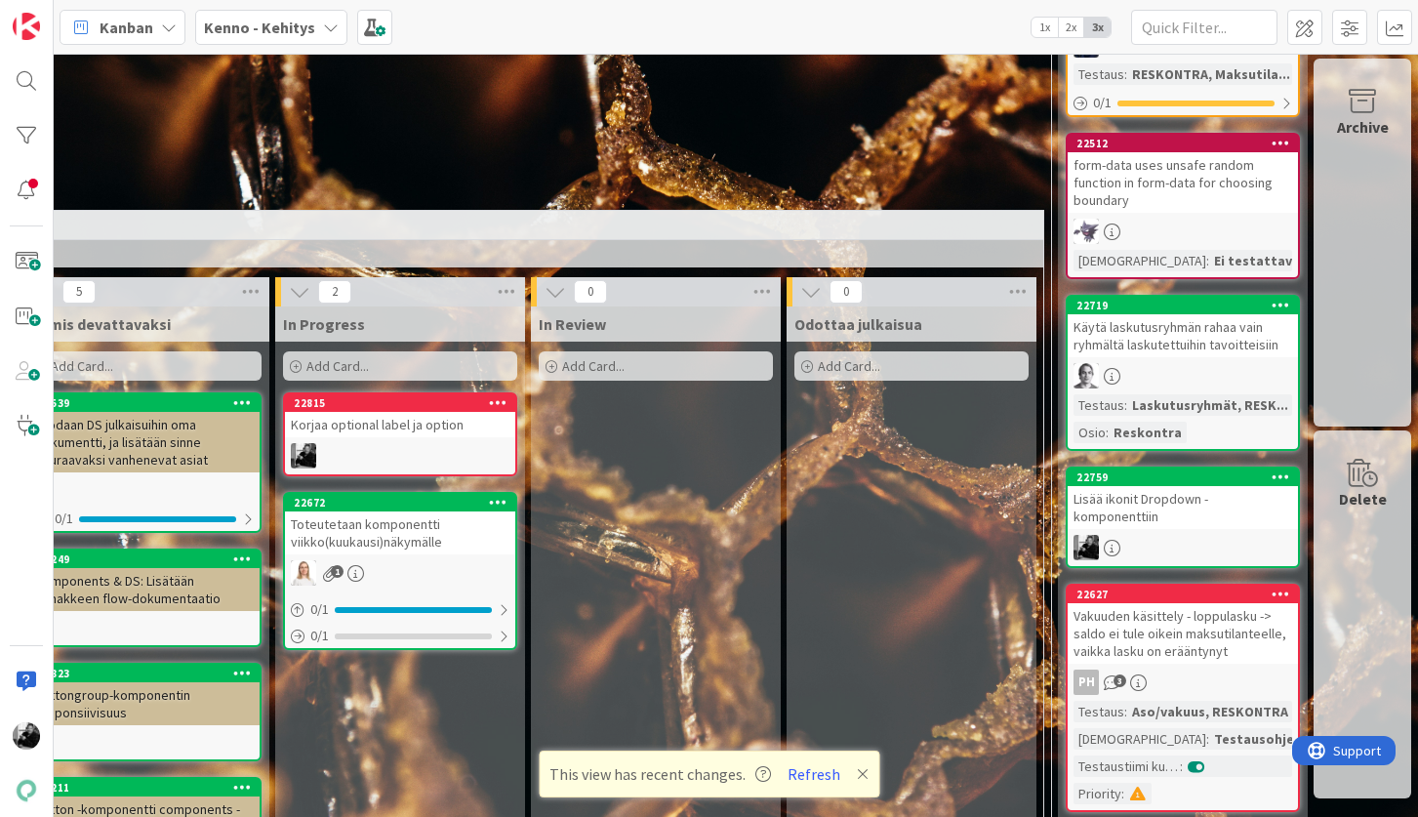
click at [357, 465] on div at bounding box center [400, 455] width 230 height 25
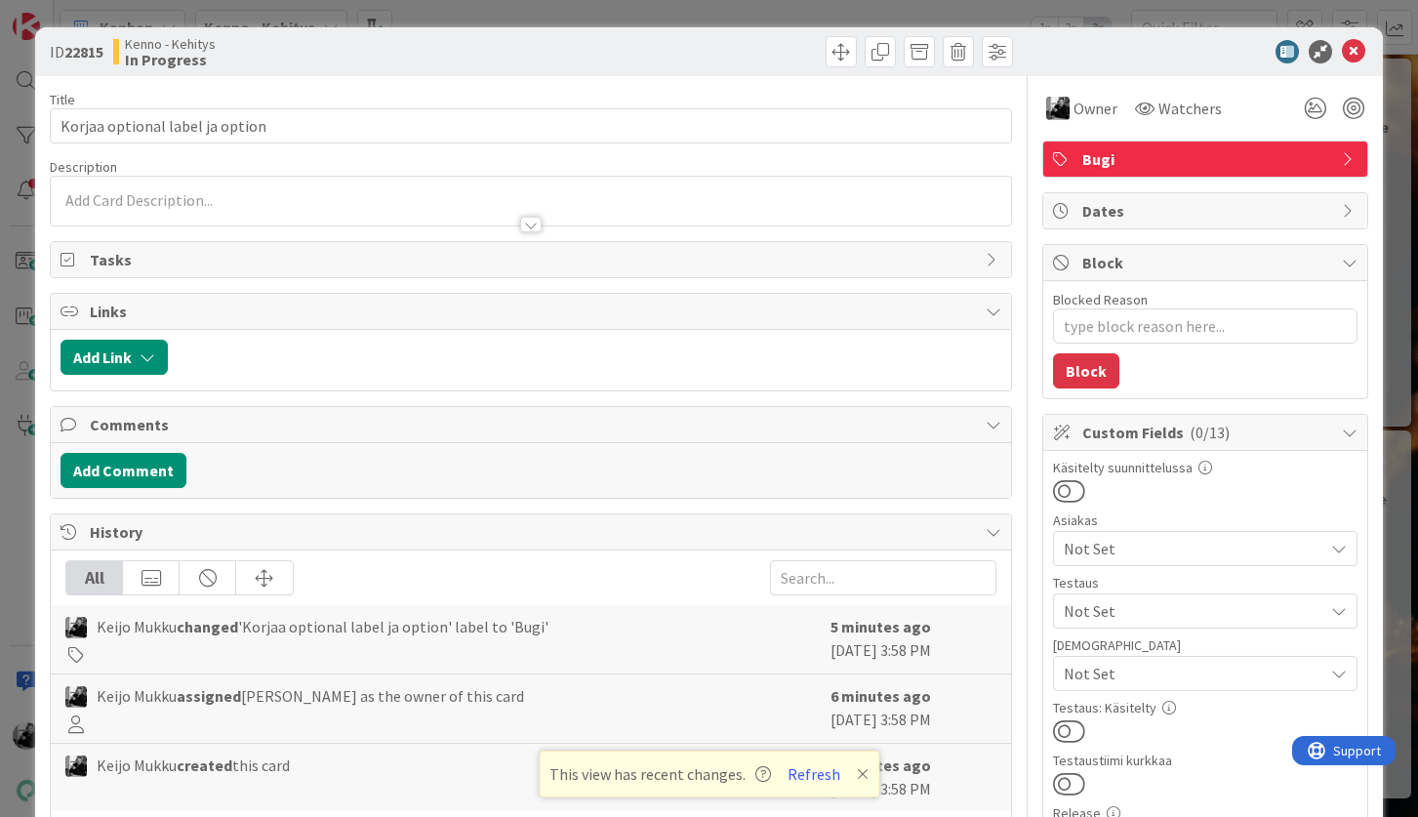
type textarea "x"
click at [237, 194] on div at bounding box center [530, 201] width 959 height 49
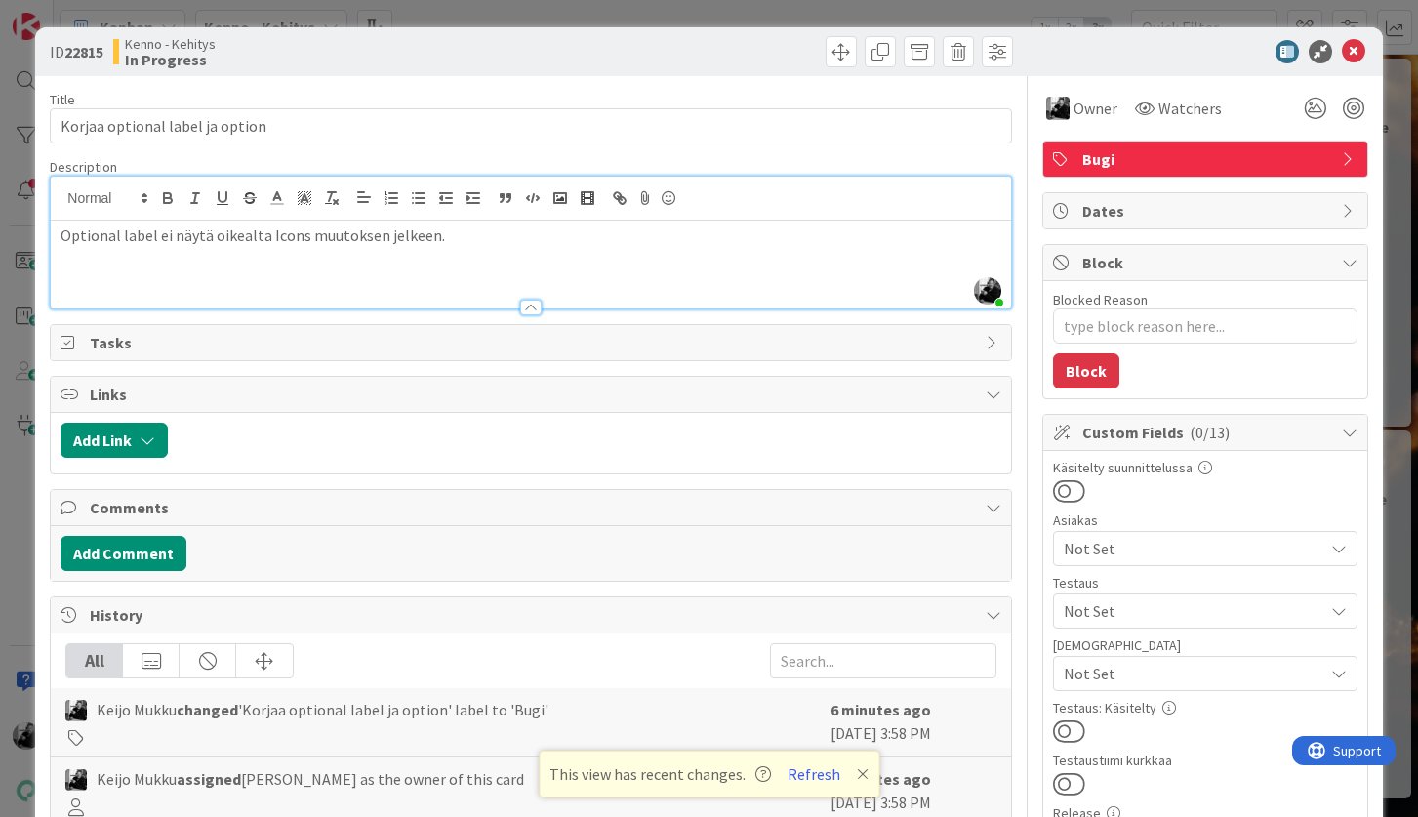
click at [393, 237] on p "Optional label ei näytä oikealta Icons muutoksen jelkeen." at bounding box center [530, 235] width 940 height 22
click at [523, 252] on div "Optional label ei näytä oikealta Icons muutoksen jälkeen." at bounding box center [530, 265] width 959 height 88
type textarea "x"
click at [1352, 52] on icon at bounding box center [1353, 51] width 23 height 23
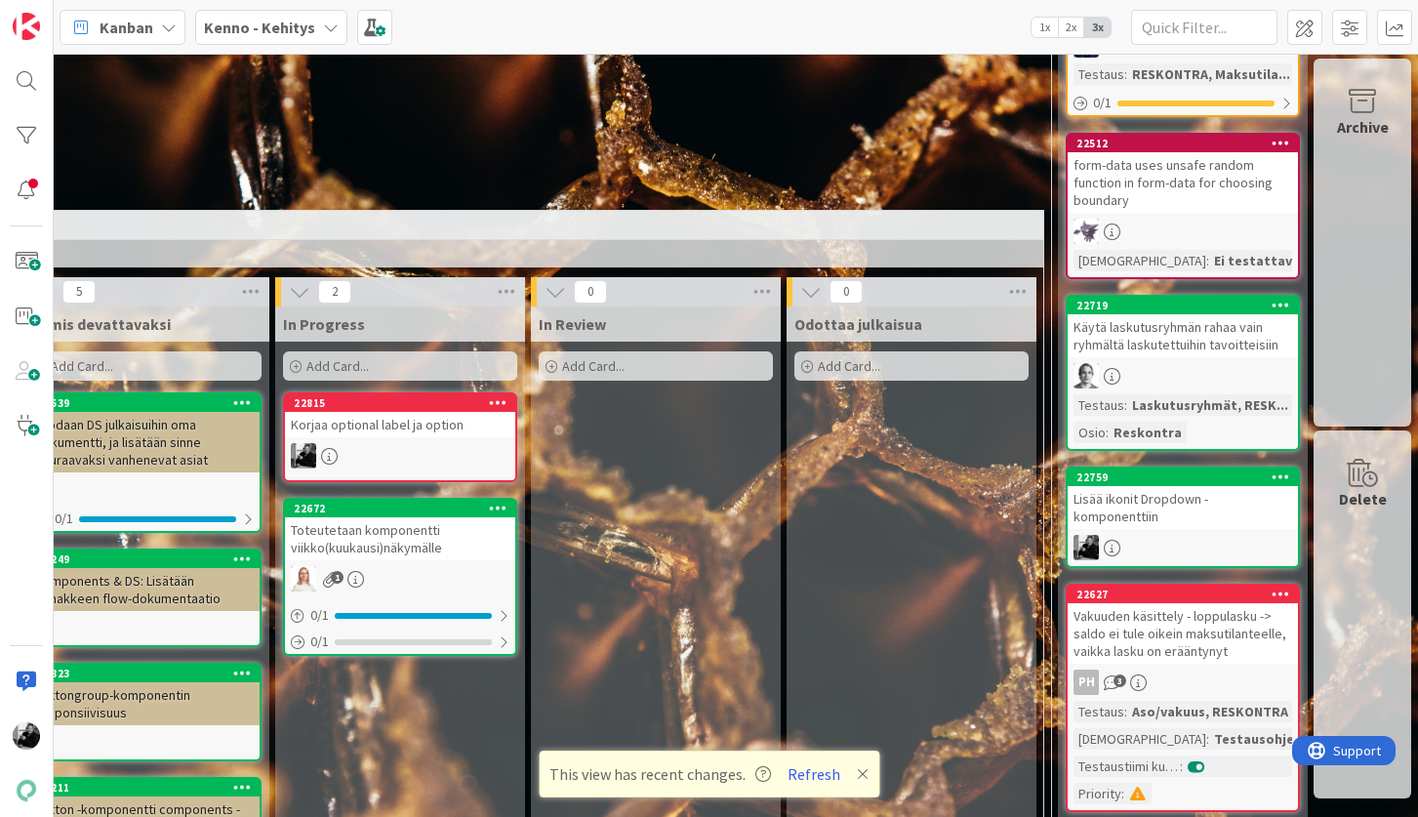
click at [757, 183] on div "3 Leiskat" at bounding box center [272, 175] width 1550 height 68
